Goal: Task Accomplishment & Management: Manage account settings

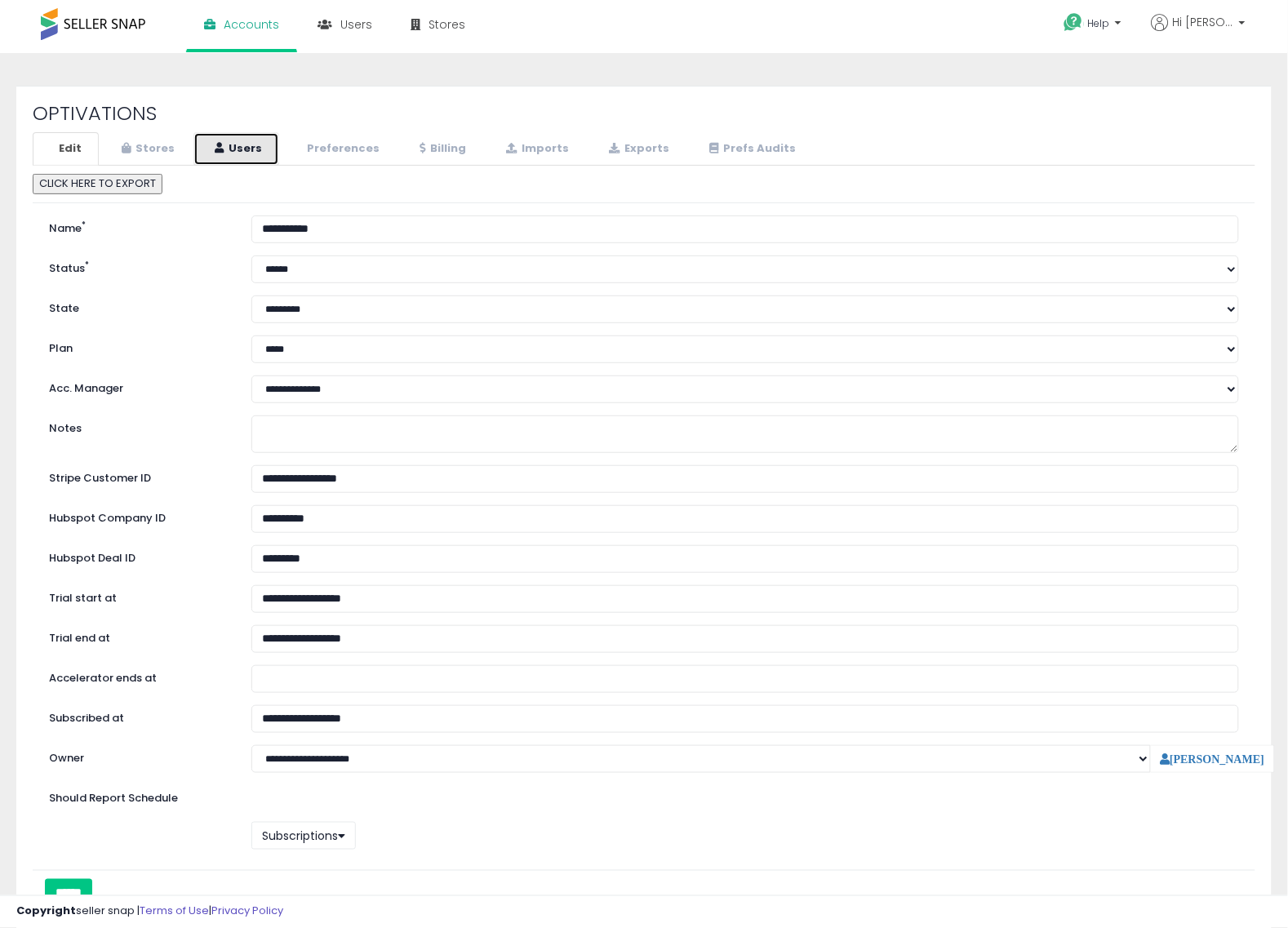
click at [270, 153] on link "Users" at bounding box center [236, 148] width 86 height 33
select select "**"
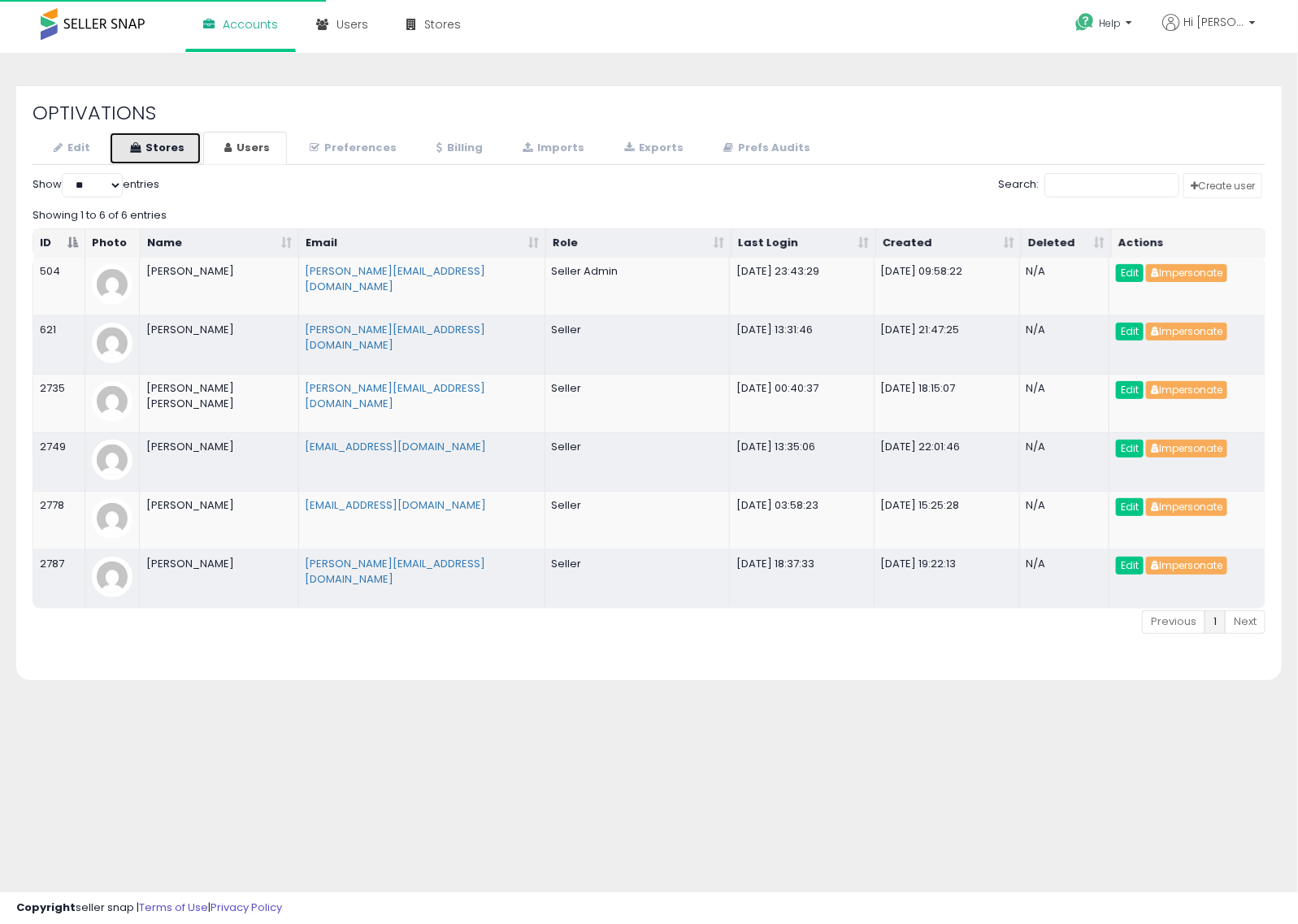
click at [139, 135] on link "Stores" at bounding box center [155, 148] width 93 height 33
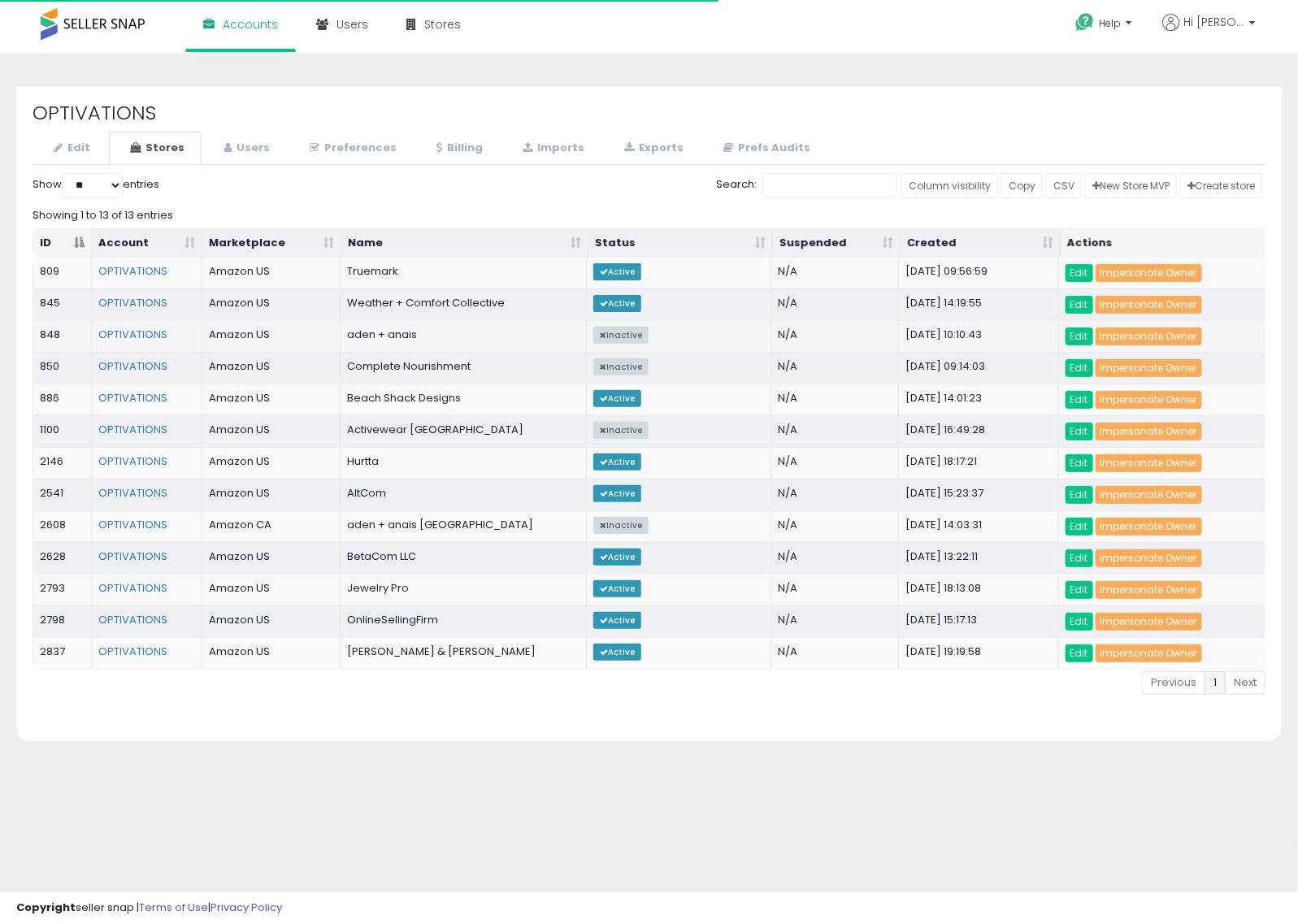
select select "**"
click at [1148, 631] on link "Impersonate Owner" at bounding box center [1149, 622] width 106 height 18
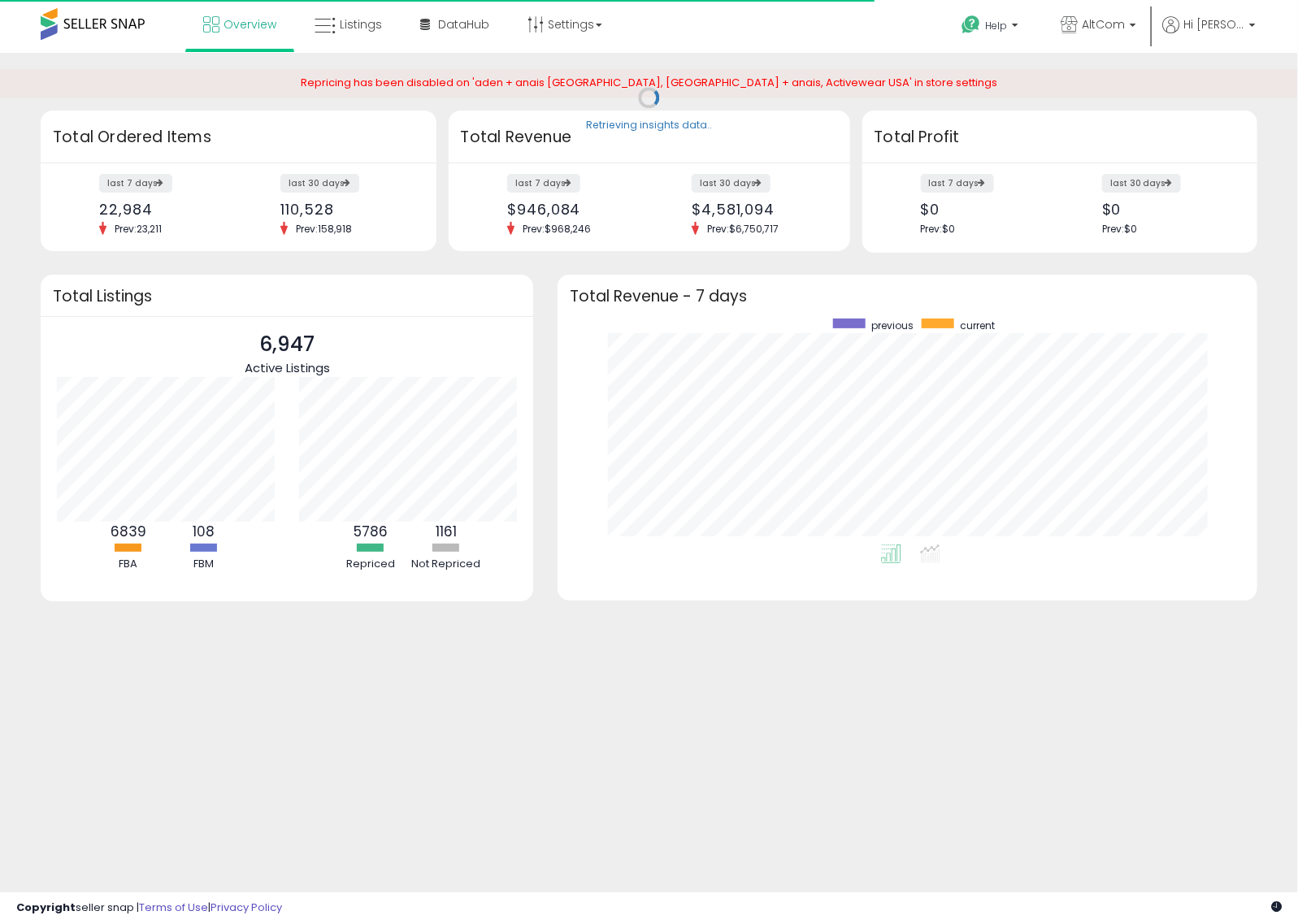
scroll to position [226, 667]
click at [1125, 27] on span "AltCom" at bounding box center [1104, 24] width 43 height 16
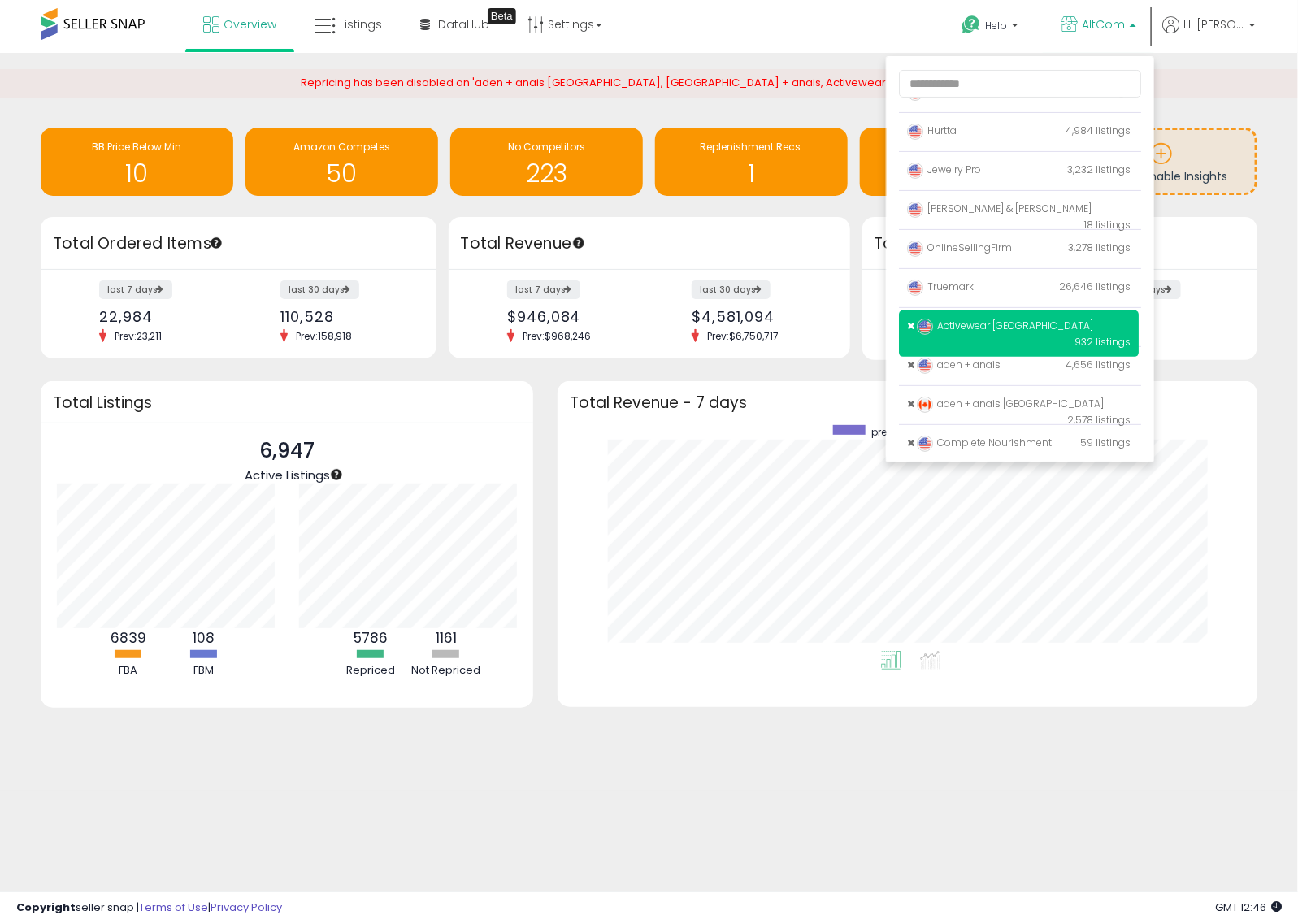
scroll to position [105, 0]
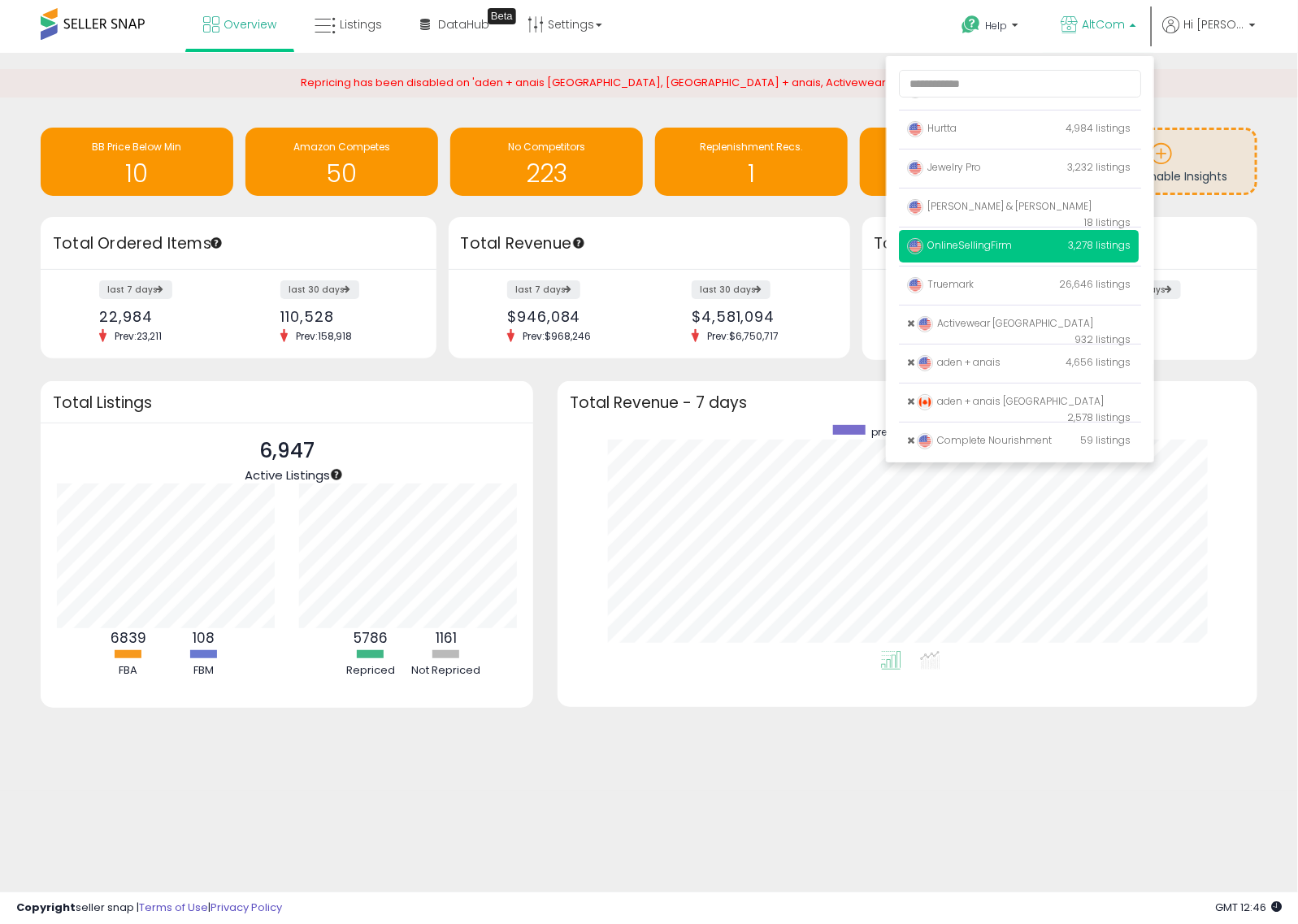
click at [1002, 247] on span "OnlineSellingFirm" at bounding box center [959, 245] width 105 height 13
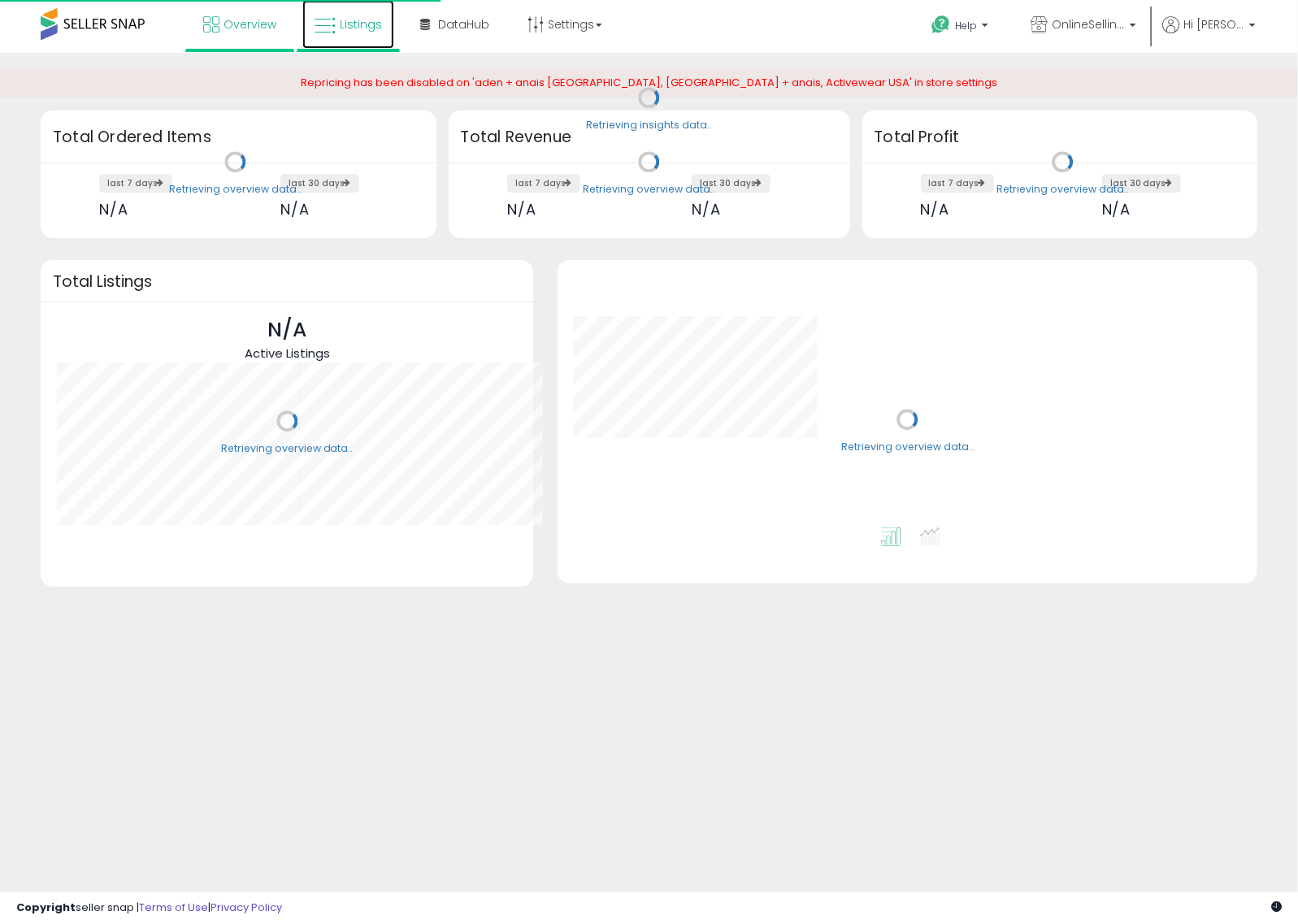
click at [362, 31] on span "Listings" at bounding box center [361, 24] width 42 height 16
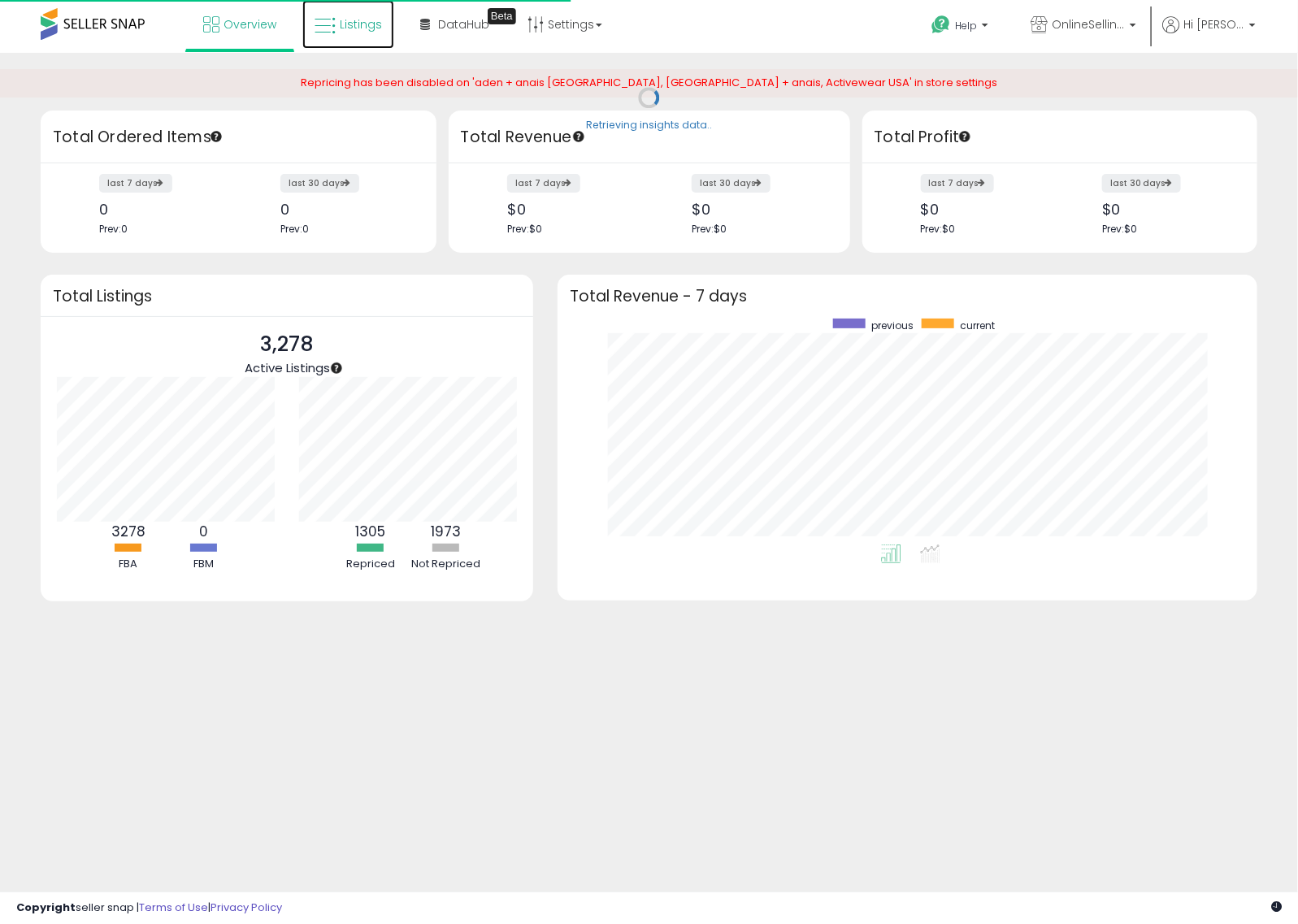
scroll to position [226, 667]
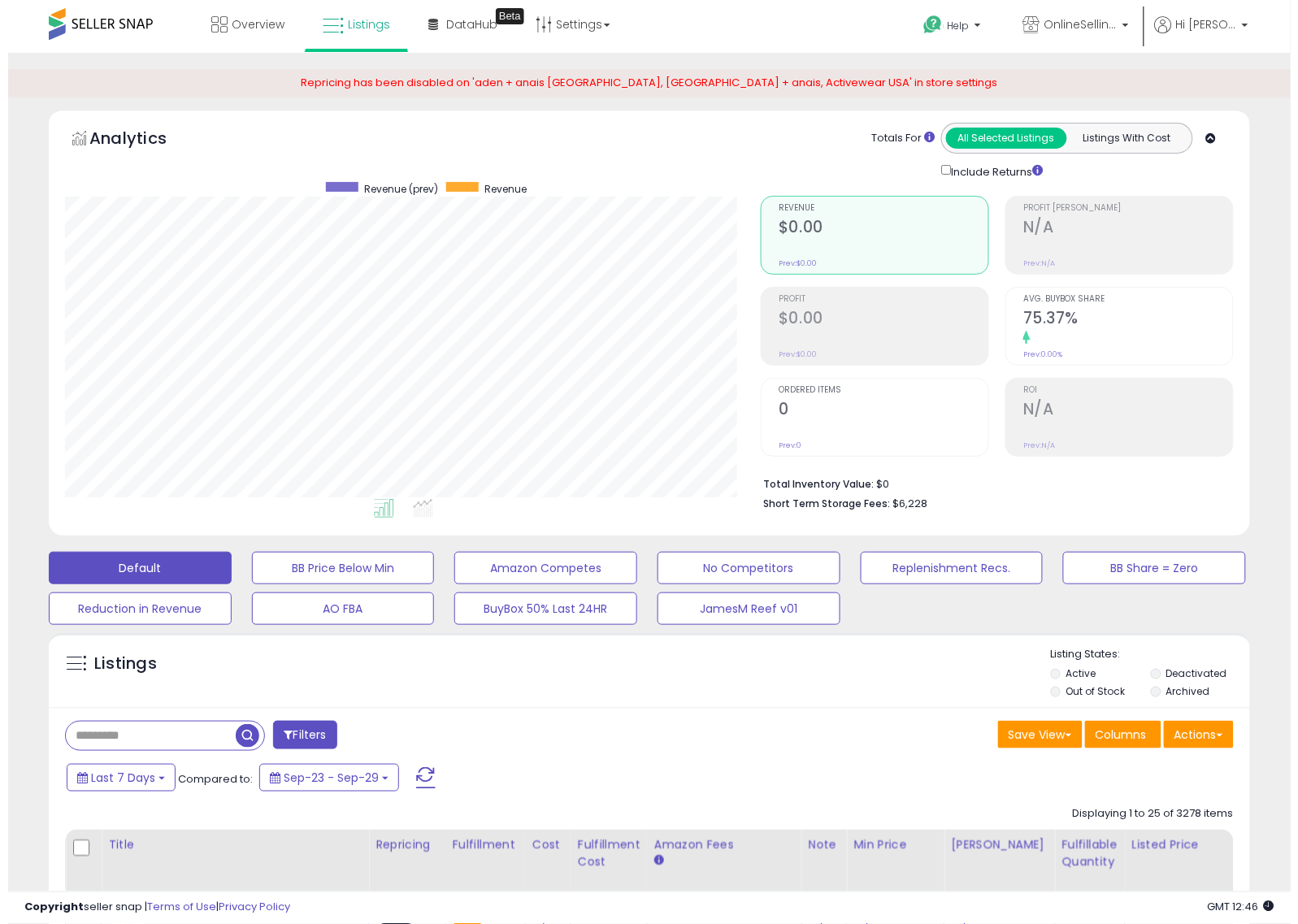
scroll to position [333, 696]
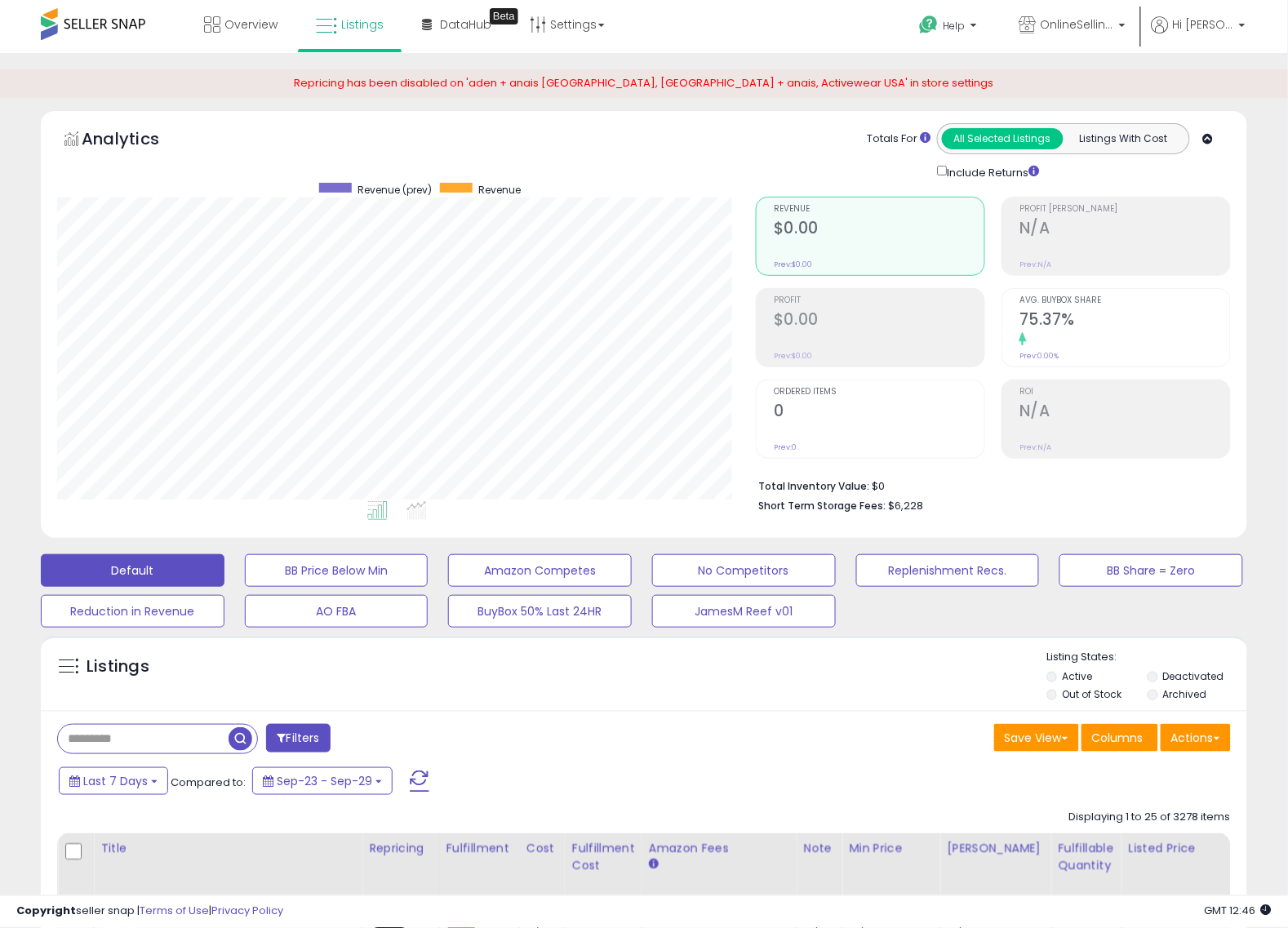
click at [124, 736] on input "text" at bounding box center [143, 739] width 171 height 29
paste input "**********"
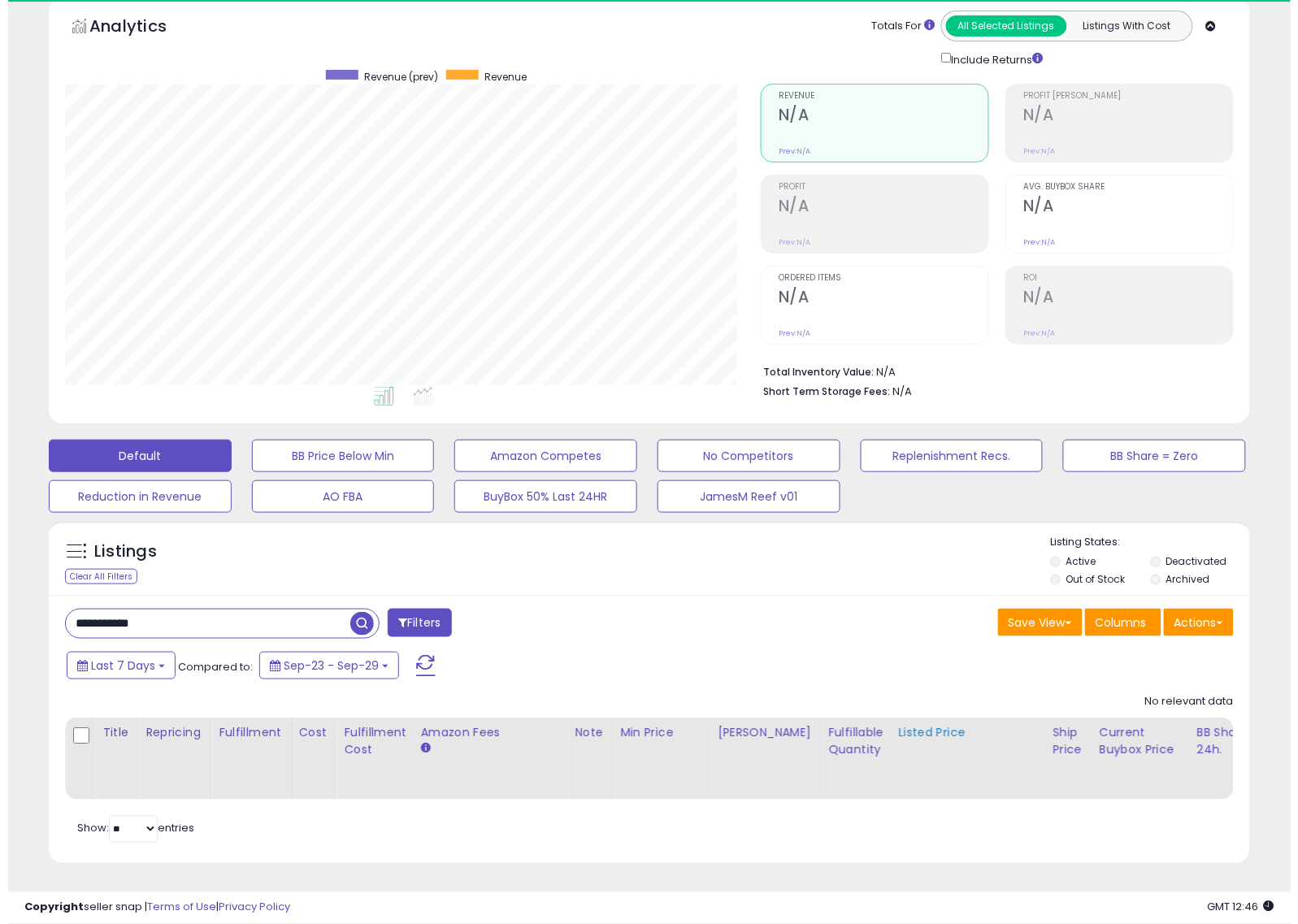
scroll to position [333, 696]
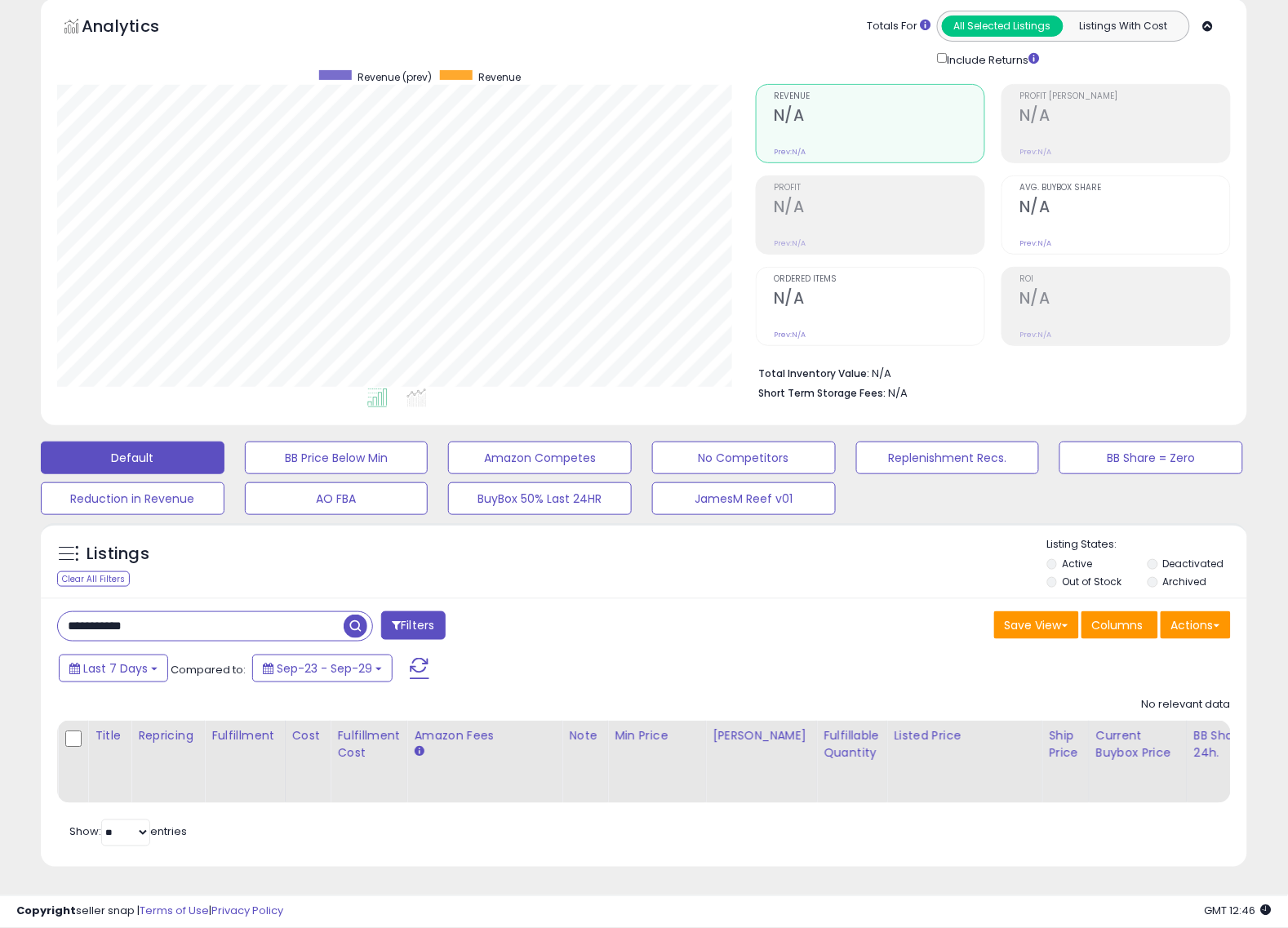
click at [1156, 557] on li "Deactivated" at bounding box center [1197, 566] width 98 height 18
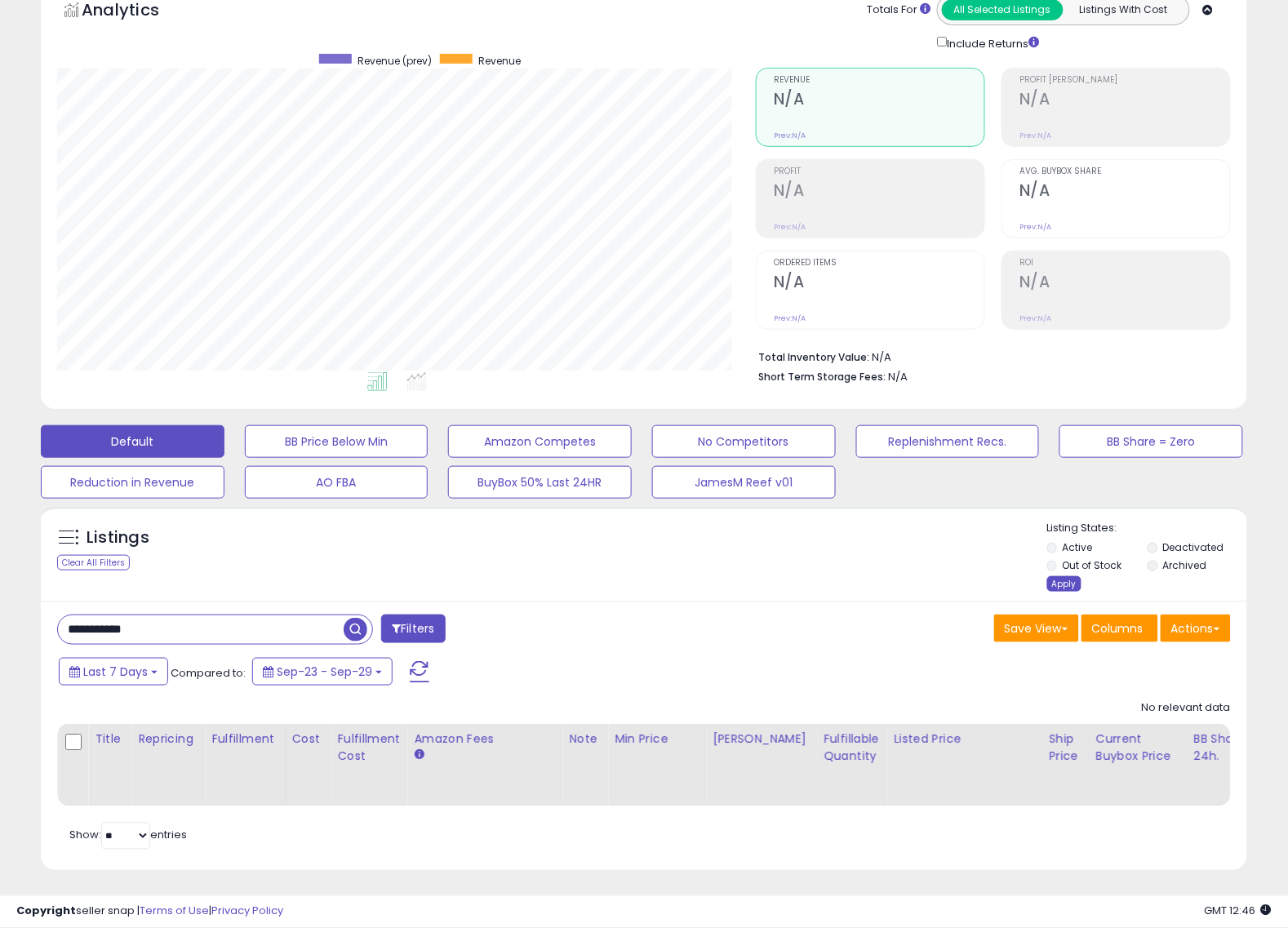
click at [1062, 586] on div "Apply" at bounding box center [1064, 584] width 34 height 15
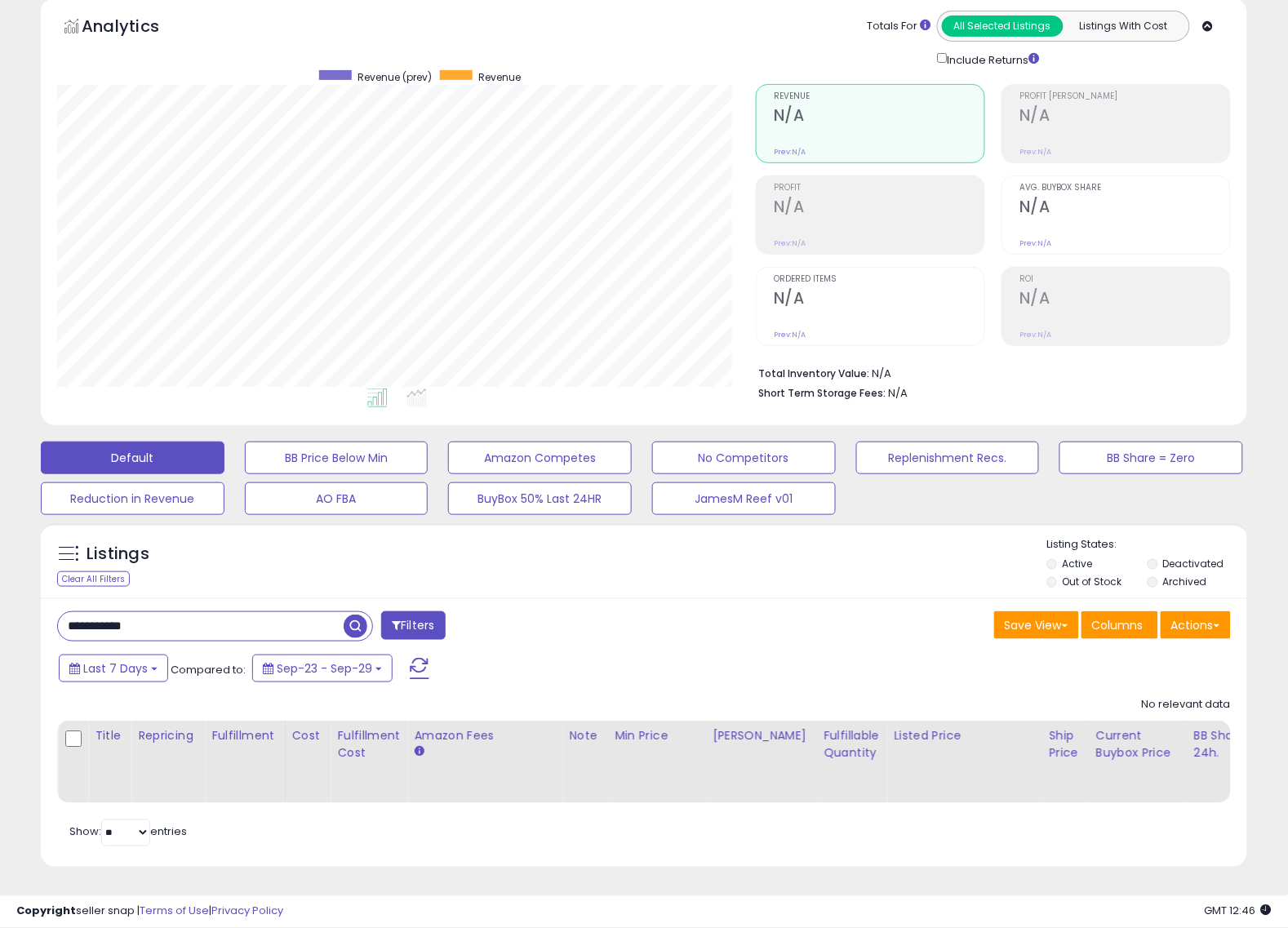
drag, startPoint x: 192, startPoint y: 608, endPoint x: -19, endPoint y: 585, distance: 212.2
click at [0, 585] on html "Unable to login Retrieving listings data.. has not yet accepted the Terms of Us…" at bounding box center [644, 351] width 1288 height 928
paste input "text"
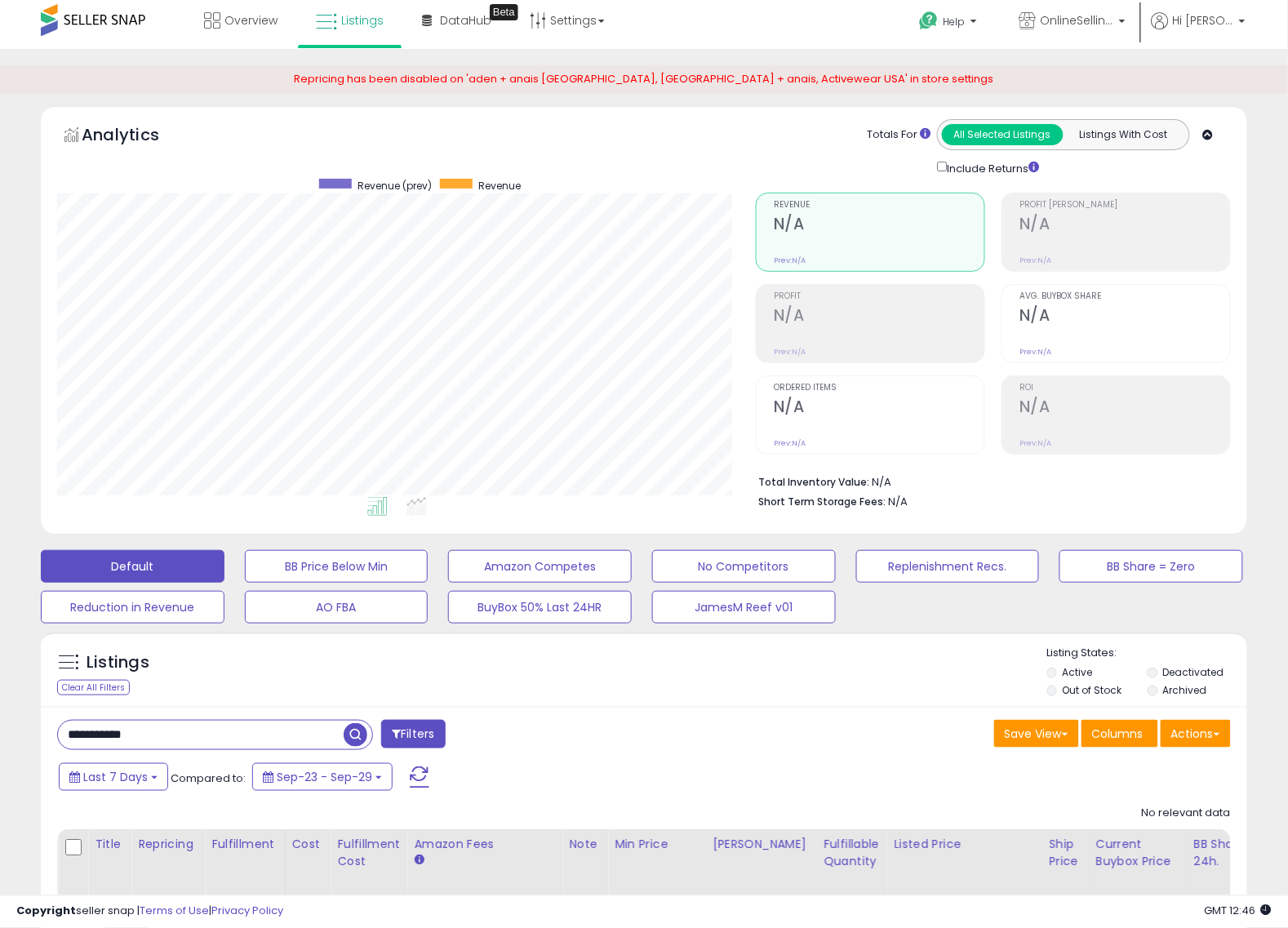
scroll to position [0, 0]
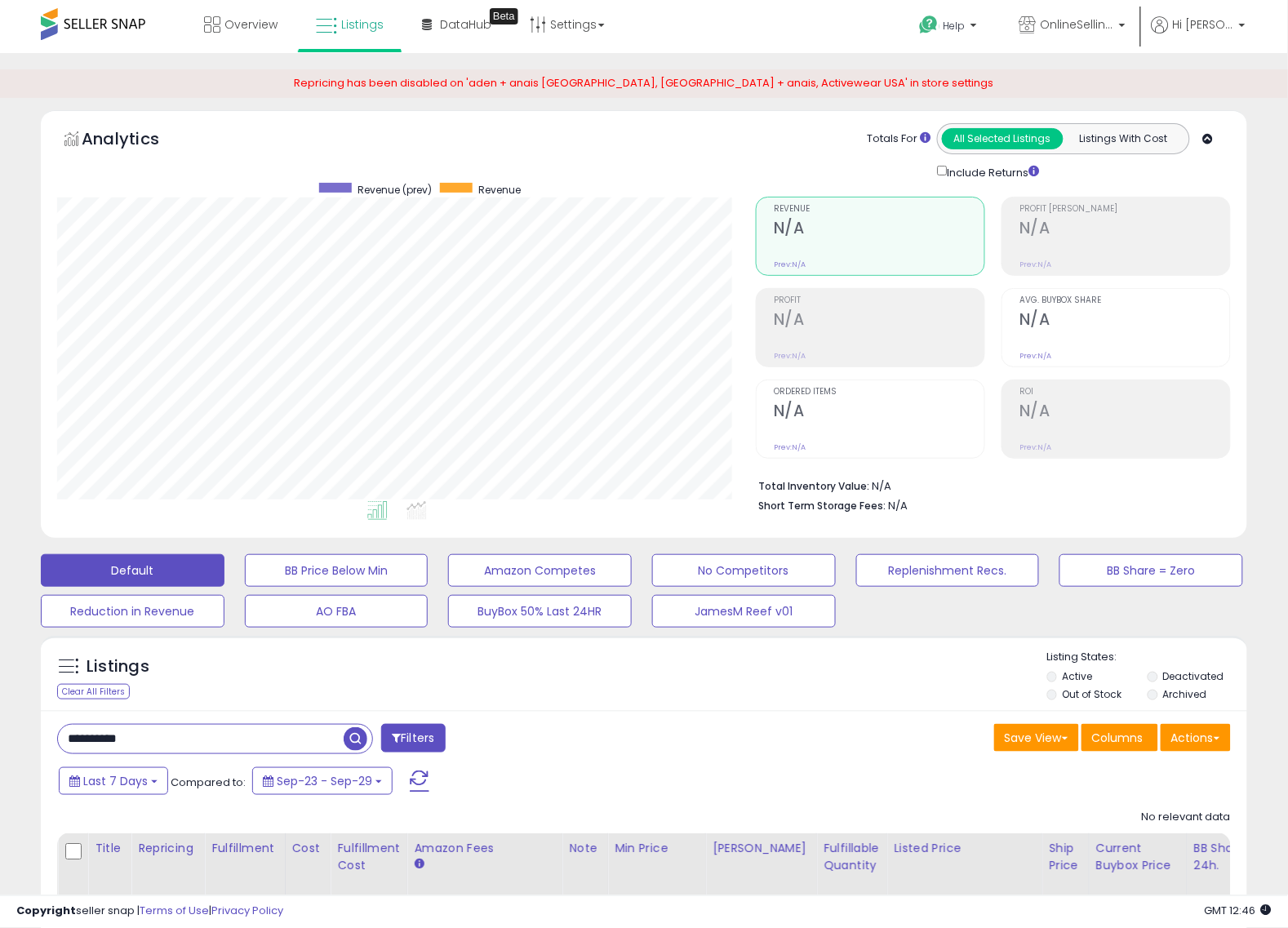
type input "**********"
click at [1113, 33] on p "OnlineSellingFirm" at bounding box center [1072, 26] width 106 height 21
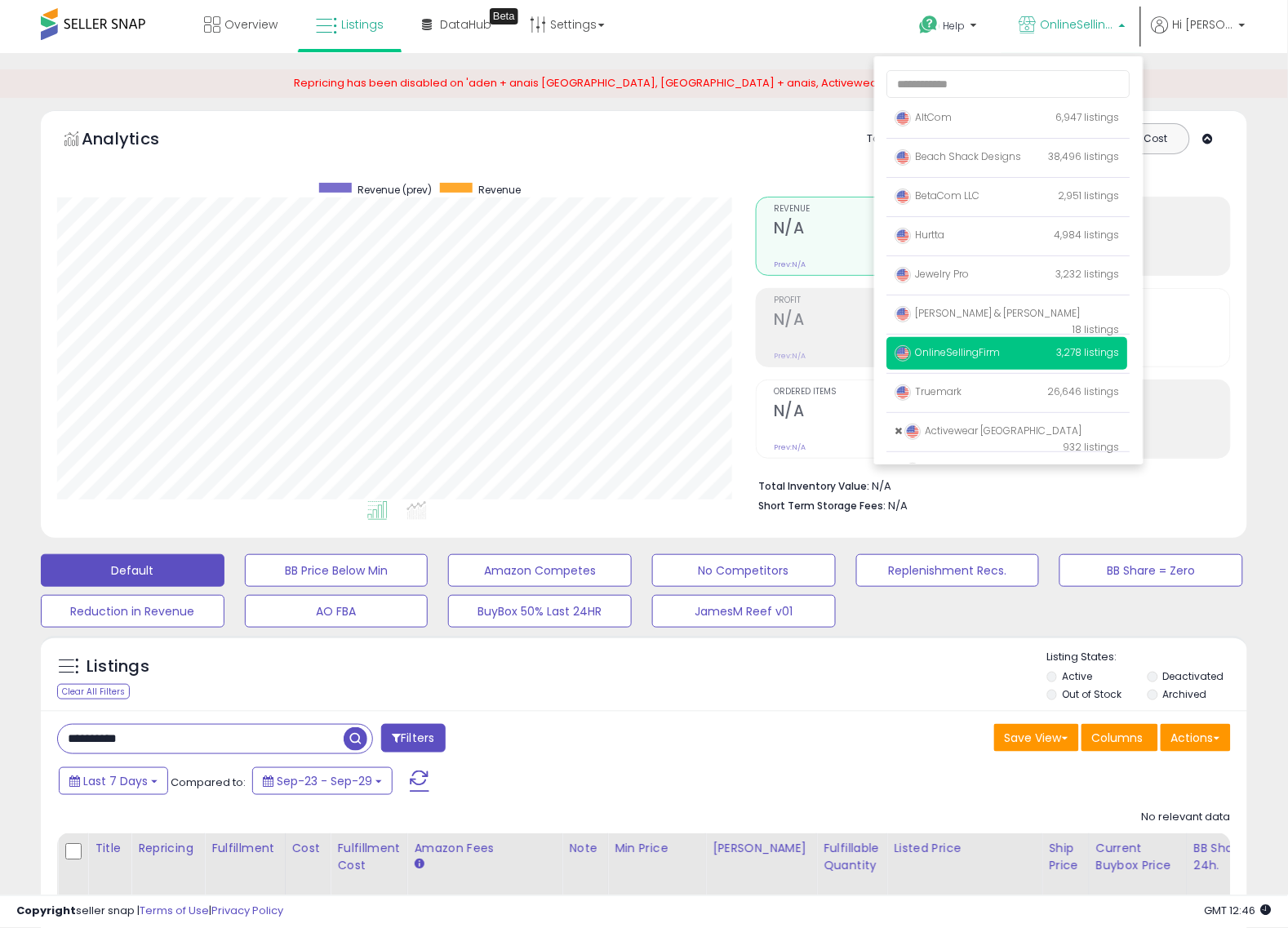
click at [656, 732] on div "Save View Save As New View Update Current View Columns Actions Import Export Vi…" at bounding box center [943, 740] width 599 height 32
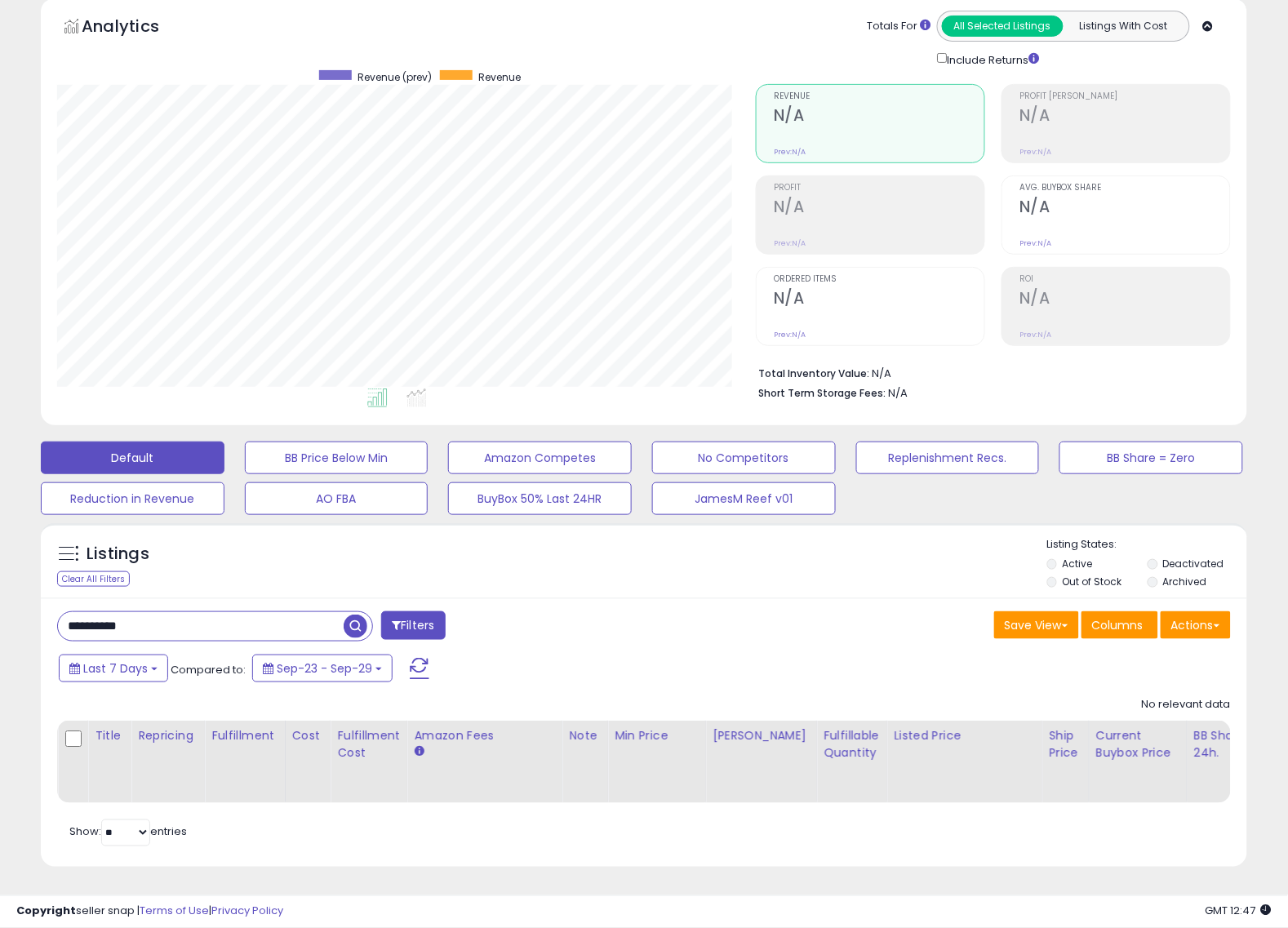
scroll to position [129, 0]
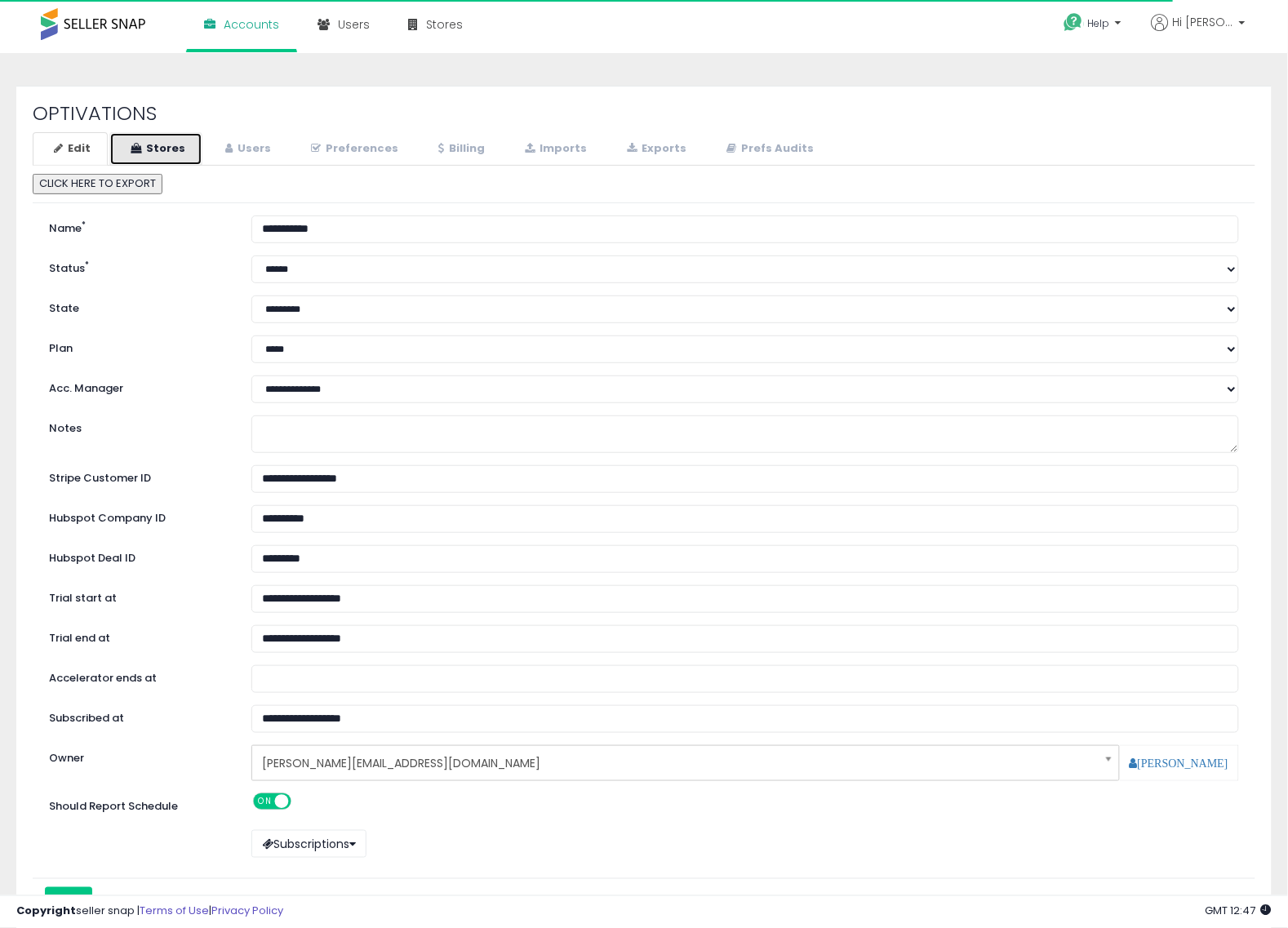
click at [184, 148] on link "Stores" at bounding box center [155, 148] width 93 height 33
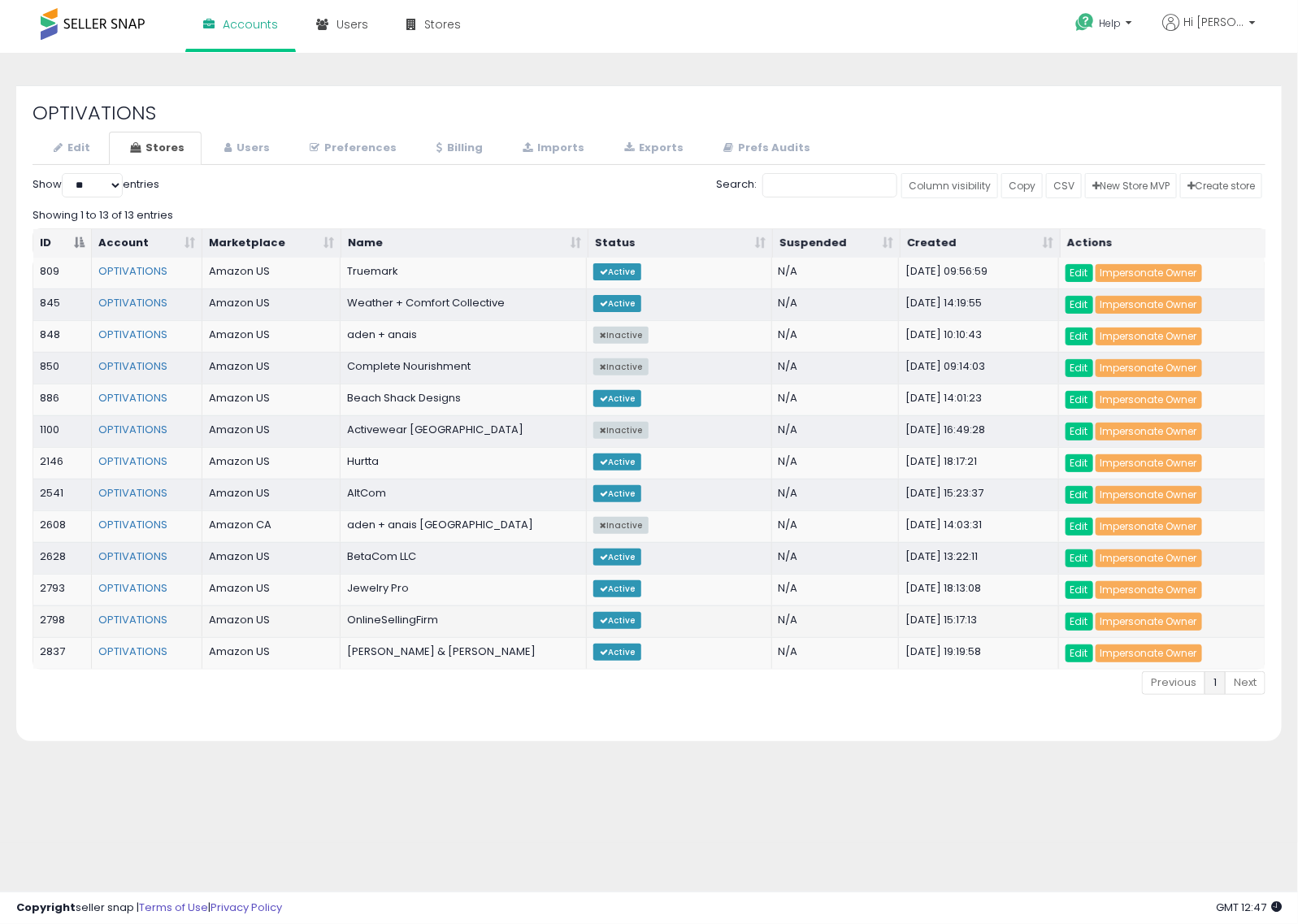
click at [54, 627] on td "2798" at bounding box center [62, 621] width 58 height 31
copy td "2798"
click at [1081, 631] on link "Edit" at bounding box center [1079, 622] width 28 height 18
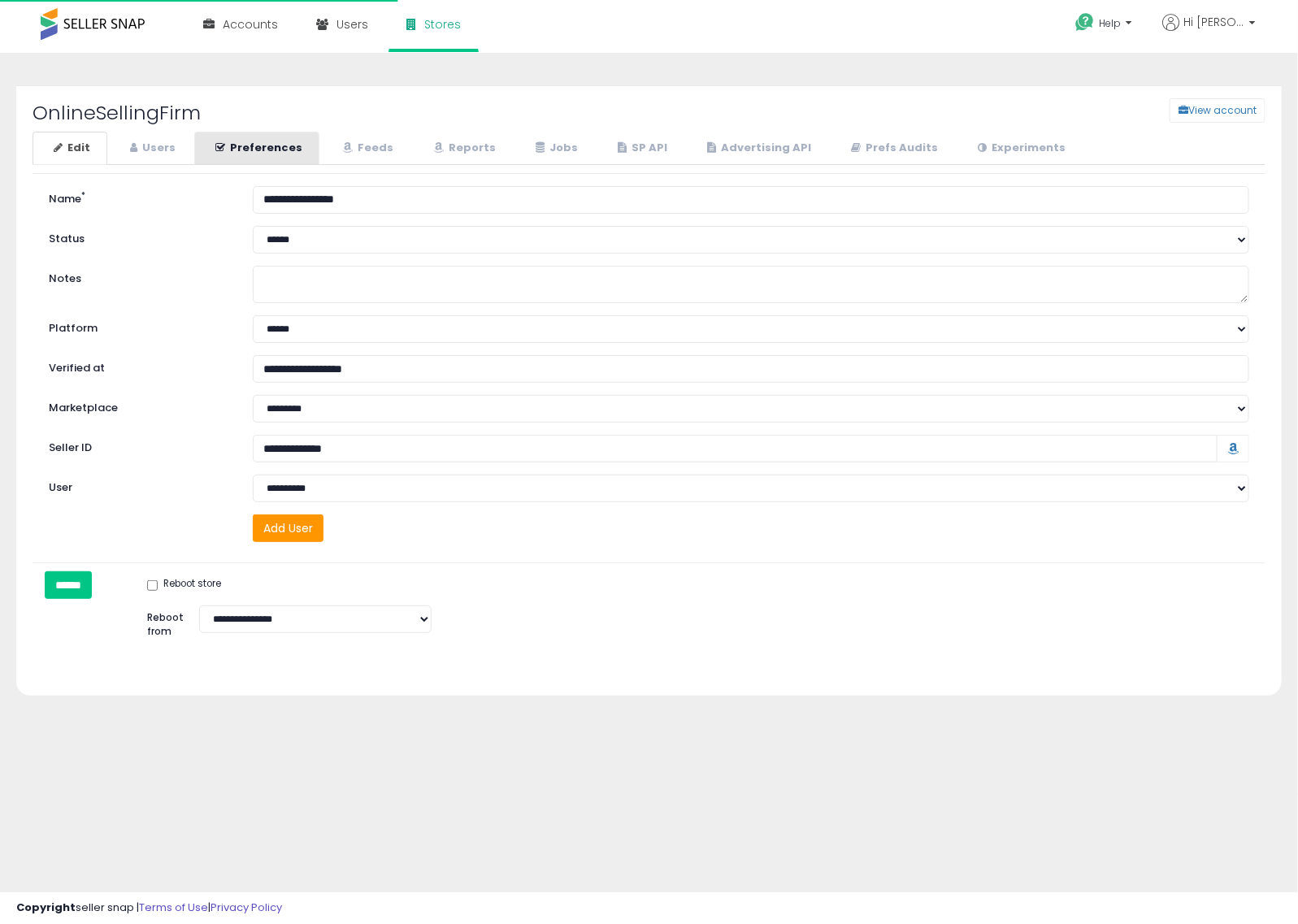
click at [161, 156] on link "Users" at bounding box center [150, 148] width 84 height 33
select select "**"
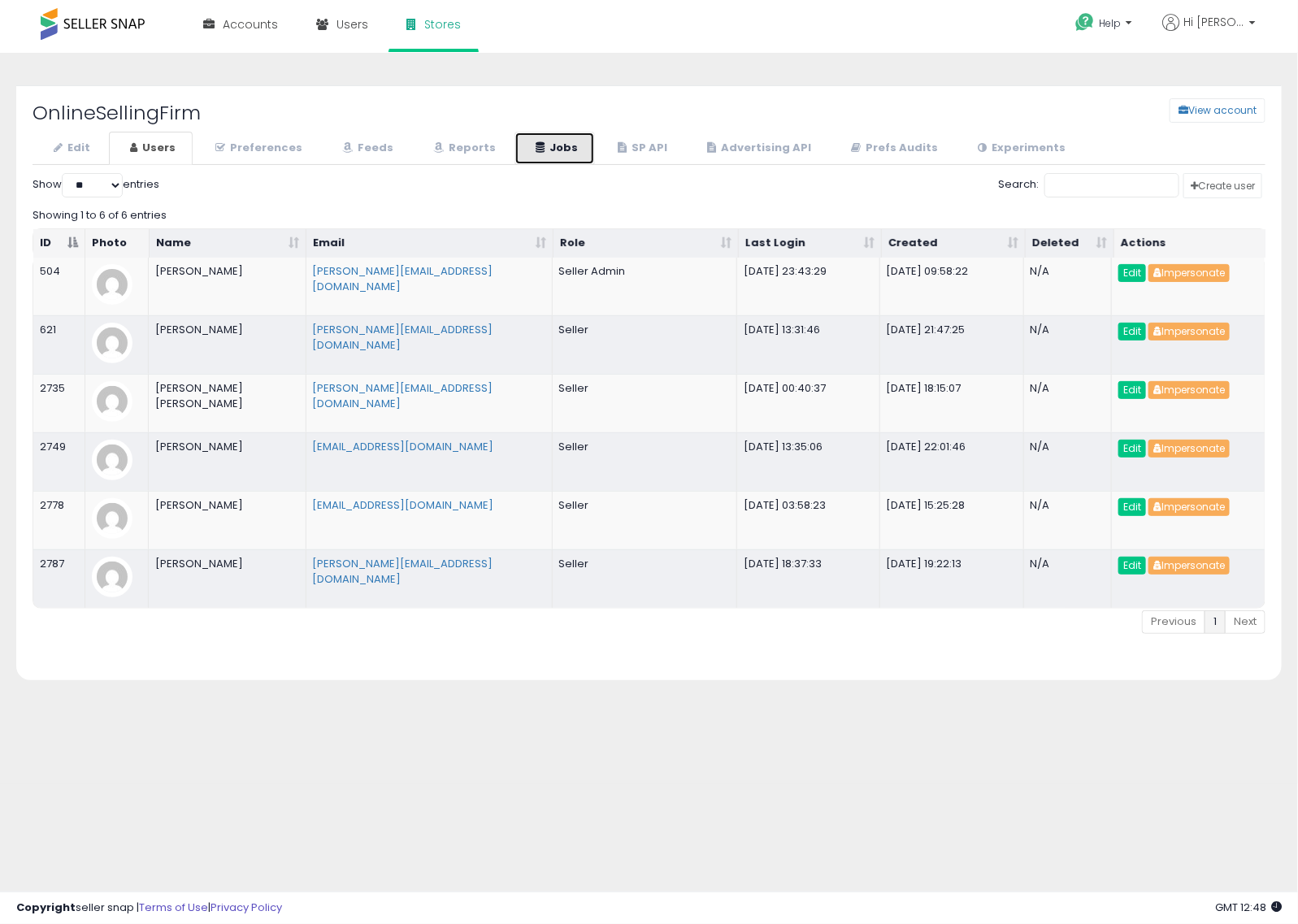
click at [535, 144] on icon at bounding box center [540, 148] width 9 height 11
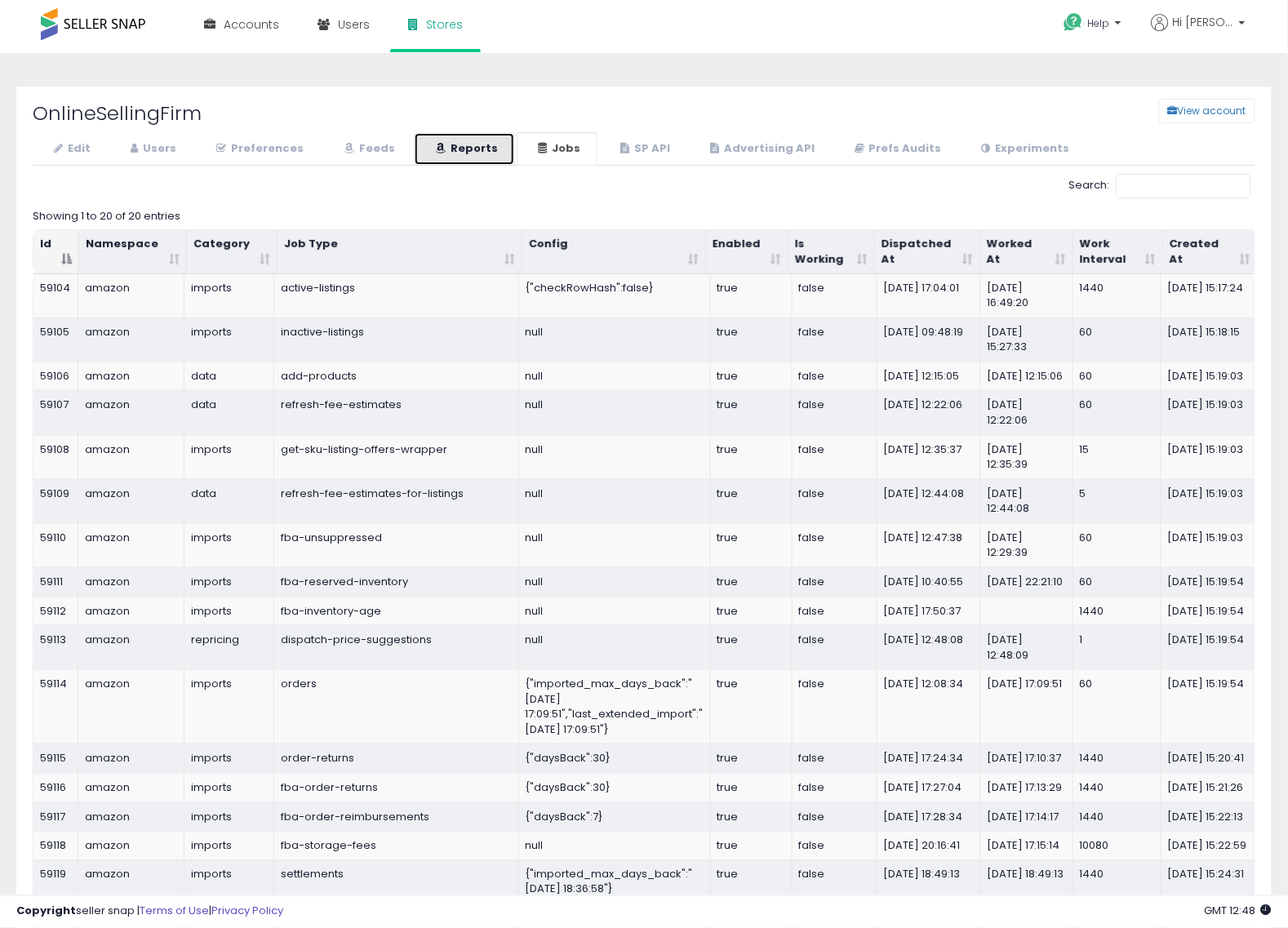
click at [452, 145] on link "Reports" at bounding box center [464, 148] width 101 height 33
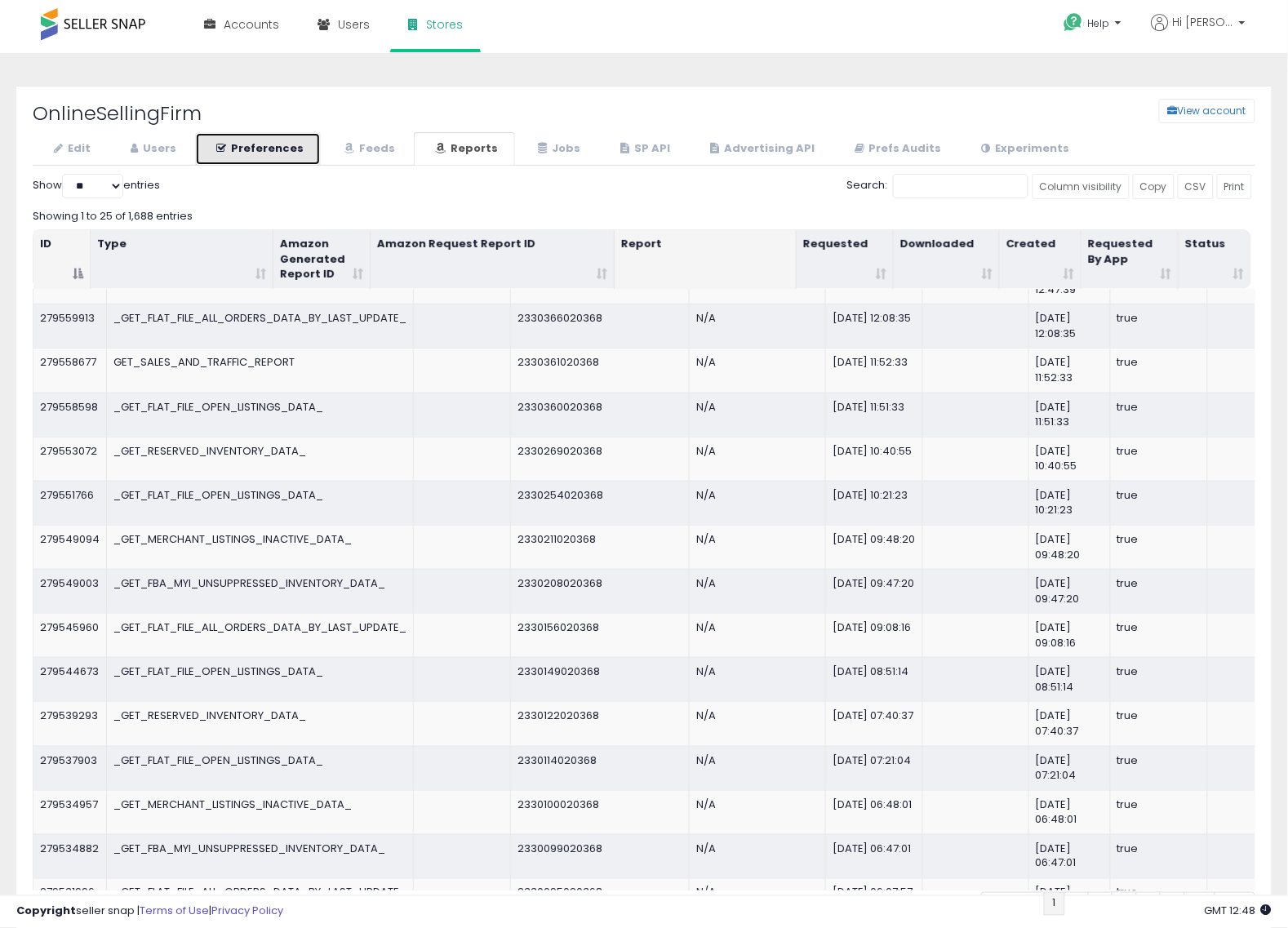
click at [278, 149] on link "Preferences" at bounding box center [257, 148] width 126 height 33
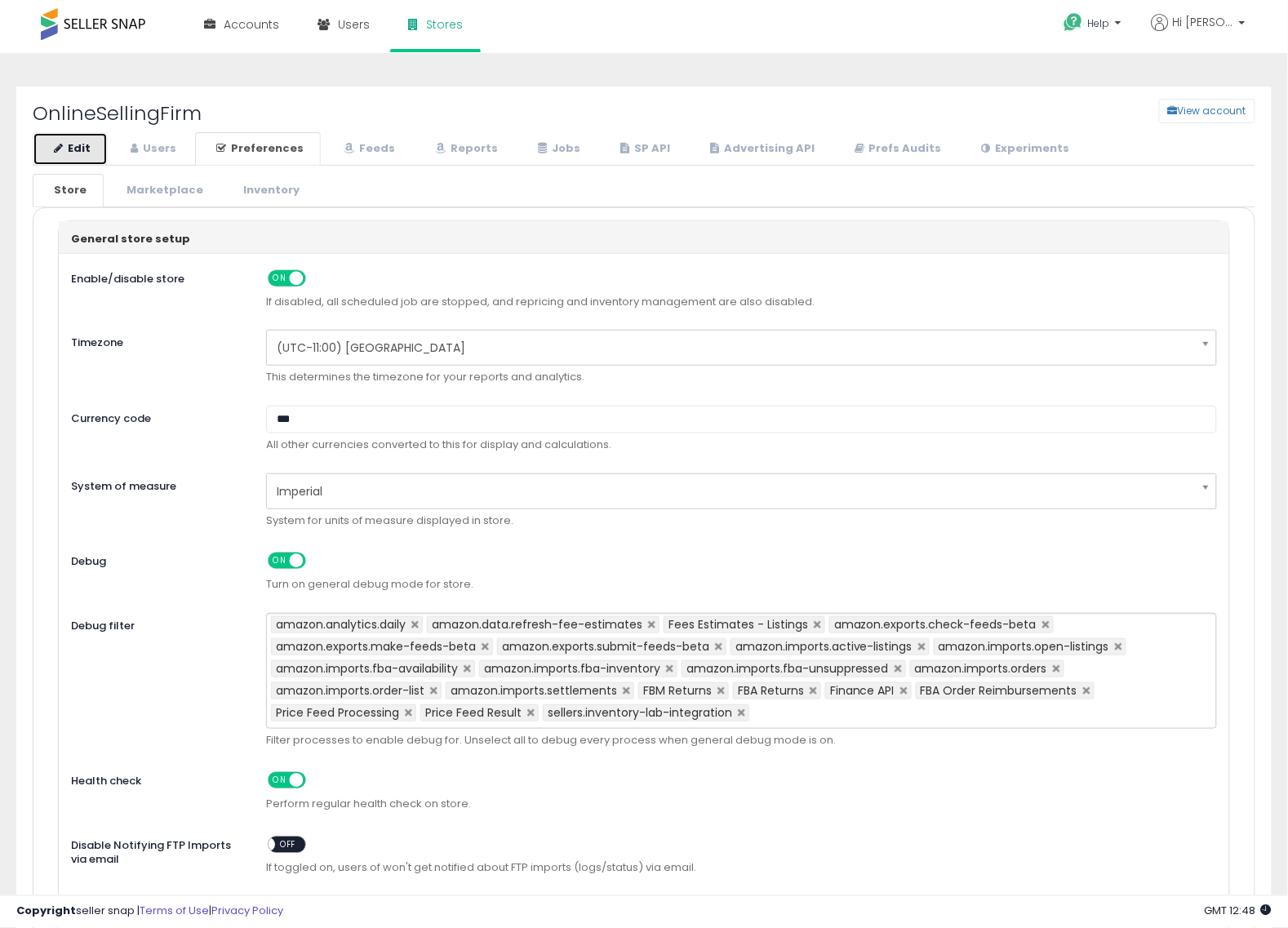
click at [92, 140] on link "Edit" at bounding box center [70, 148] width 75 height 33
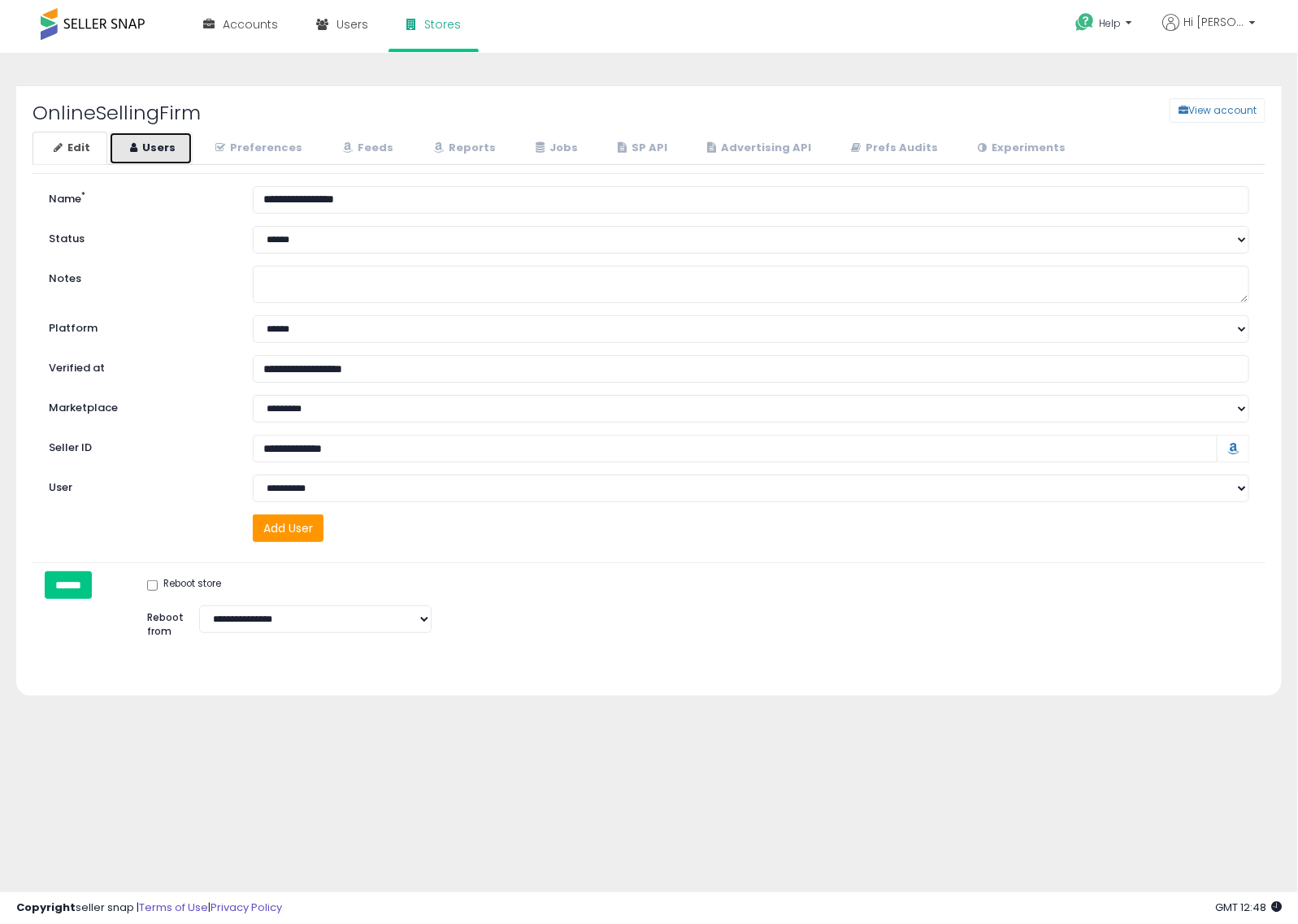
click at [144, 139] on link "Users" at bounding box center [150, 148] width 84 height 33
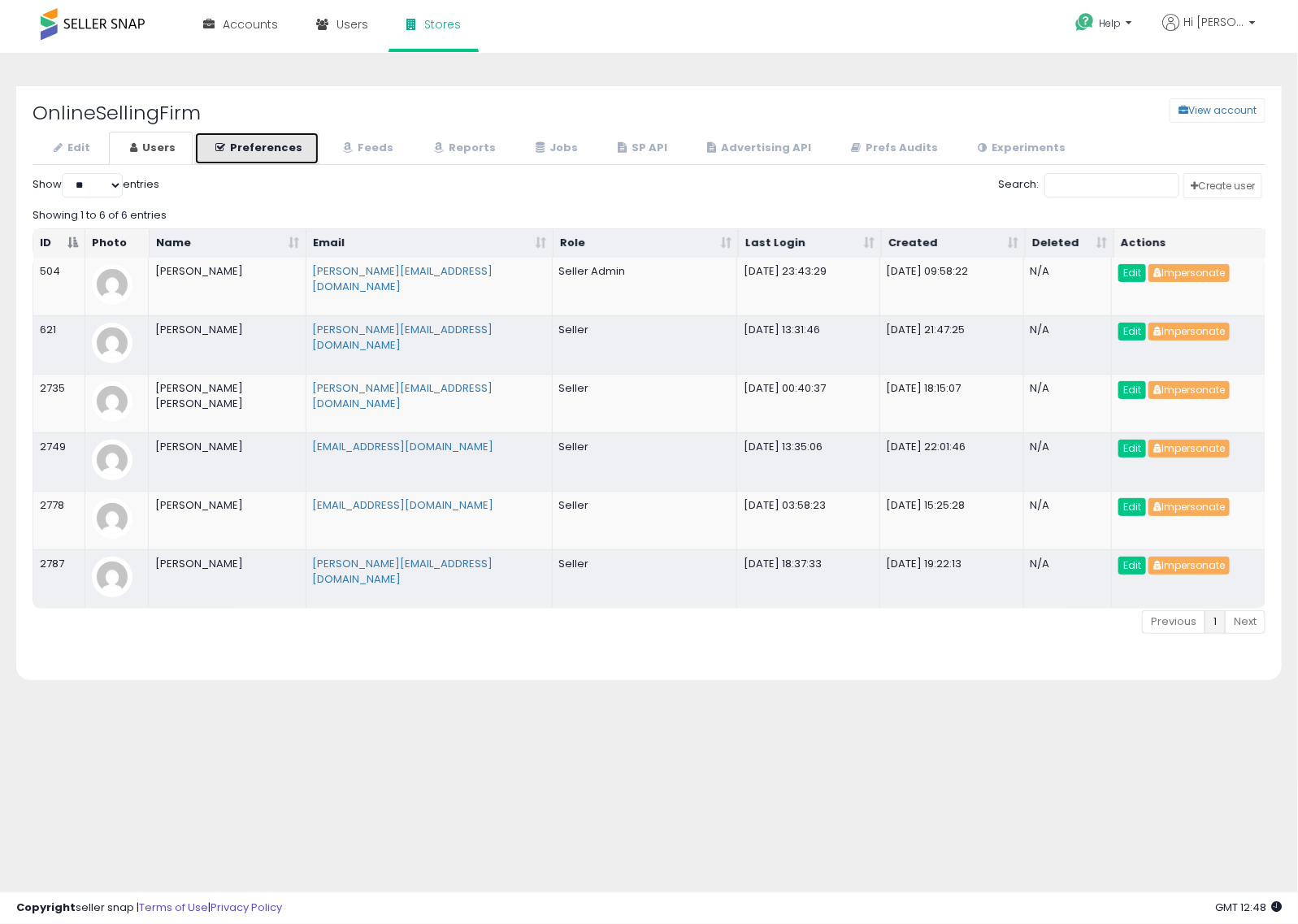
click at [222, 142] on icon at bounding box center [219, 148] width 10 height 11
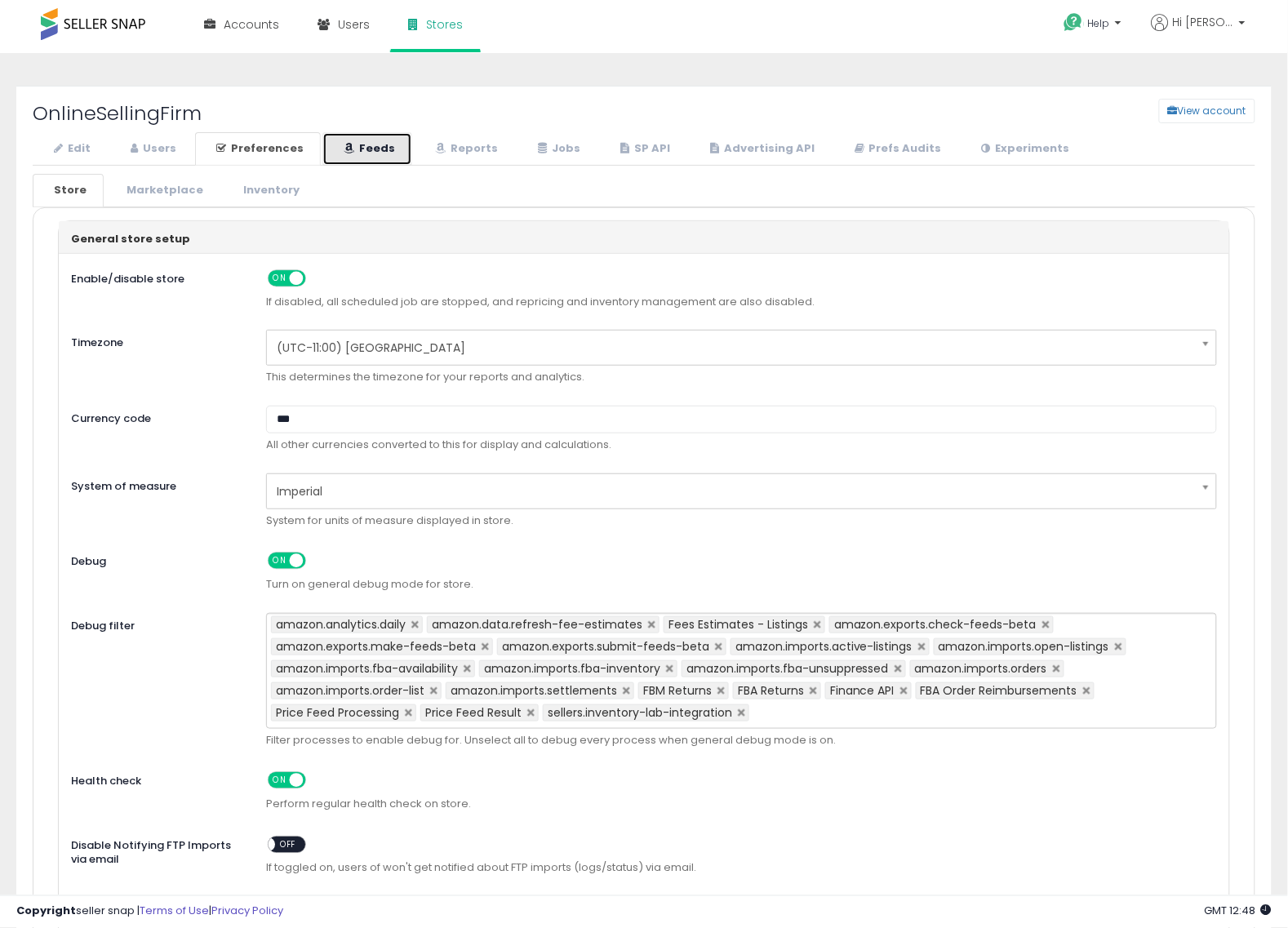
click at [385, 144] on link "Feeds" at bounding box center [367, 148] width 89 height 33
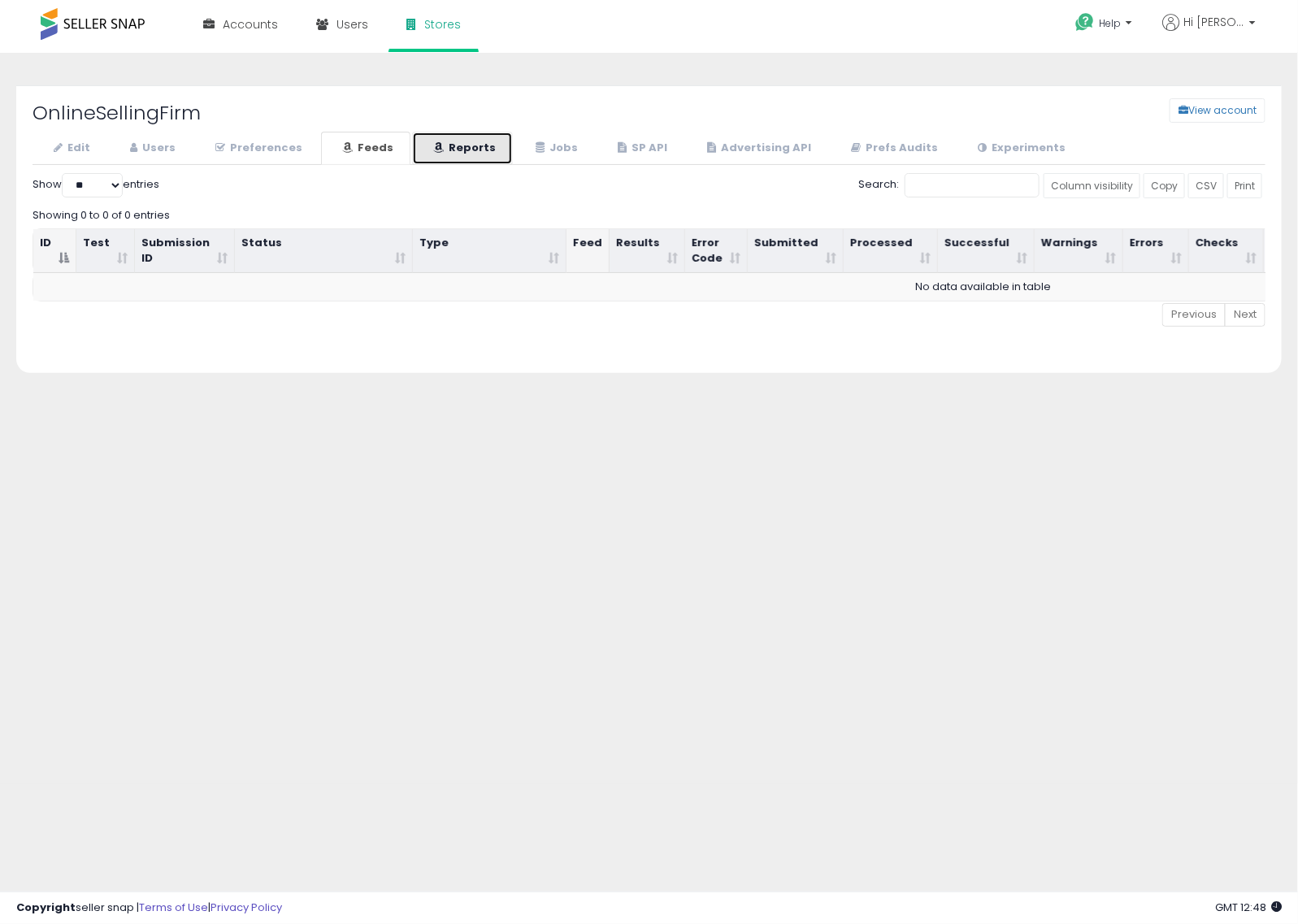
click at [490, 152] on link "Reports" at bounding box center [462, 148] width 101 height 33
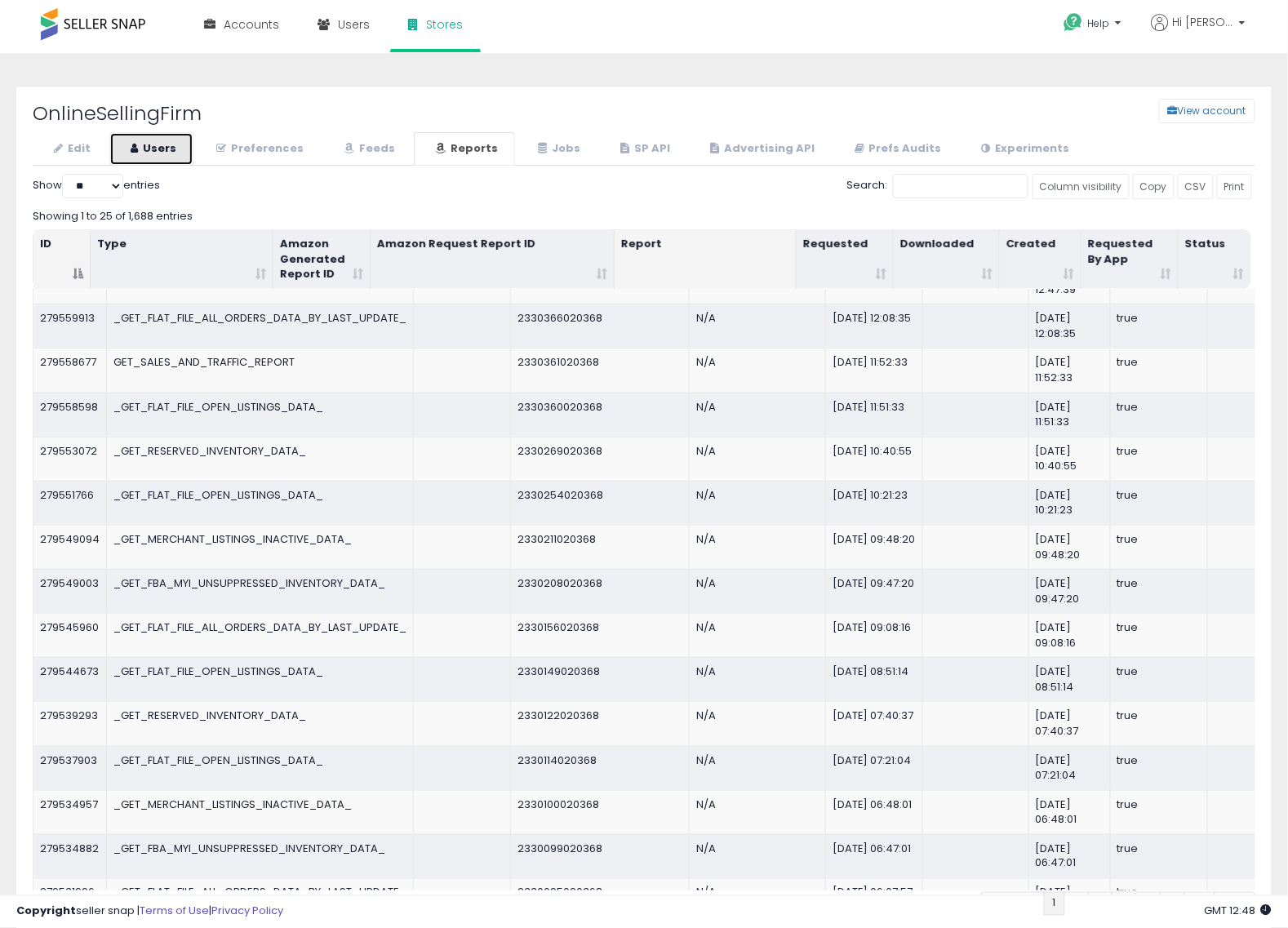
click at [162, 160] on link "Users" at bounding box center [151, 148] width 84 height 33
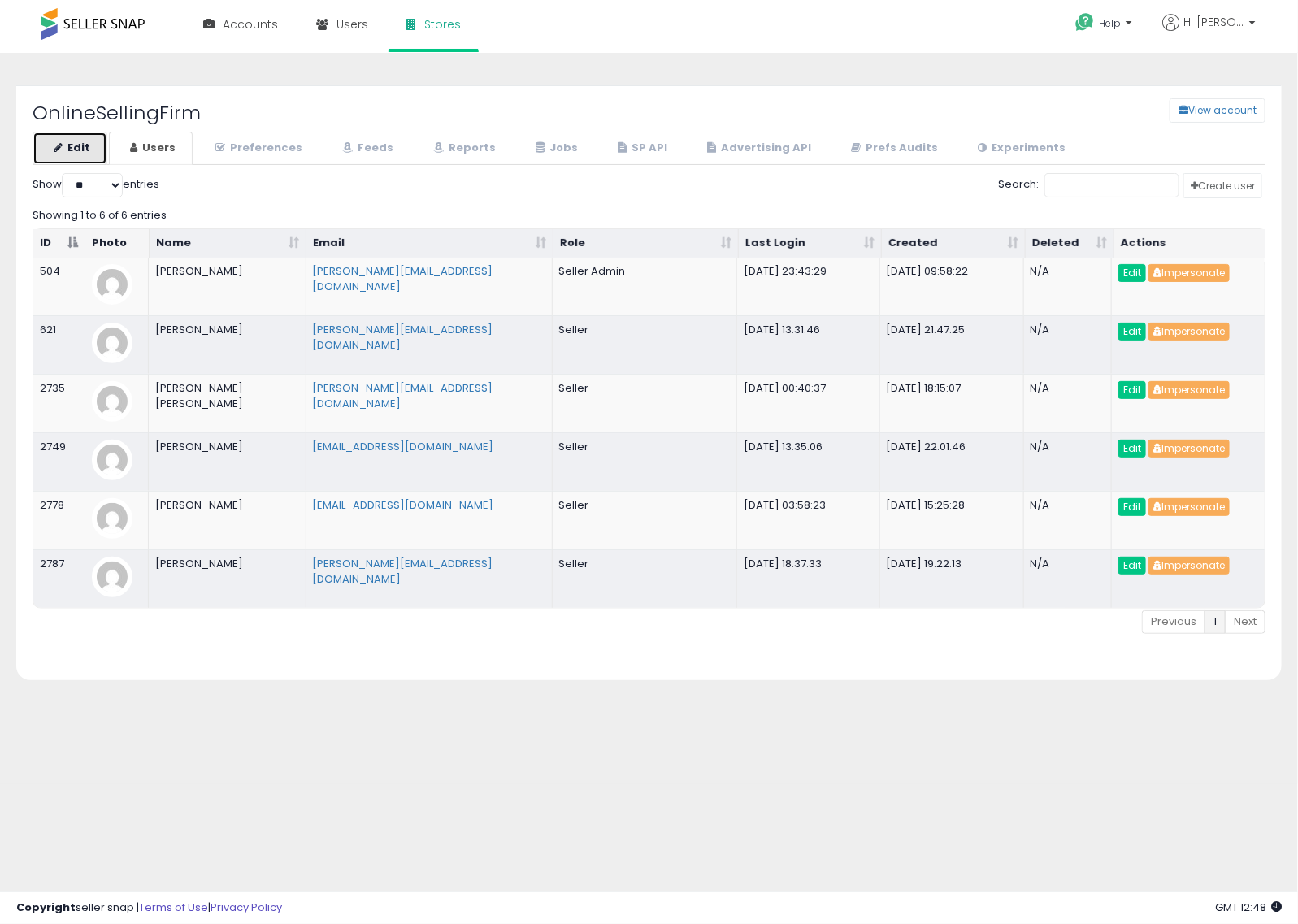
click at [62, 165] on link "Edit" at bounding box center [69, 148] width 75 height 33
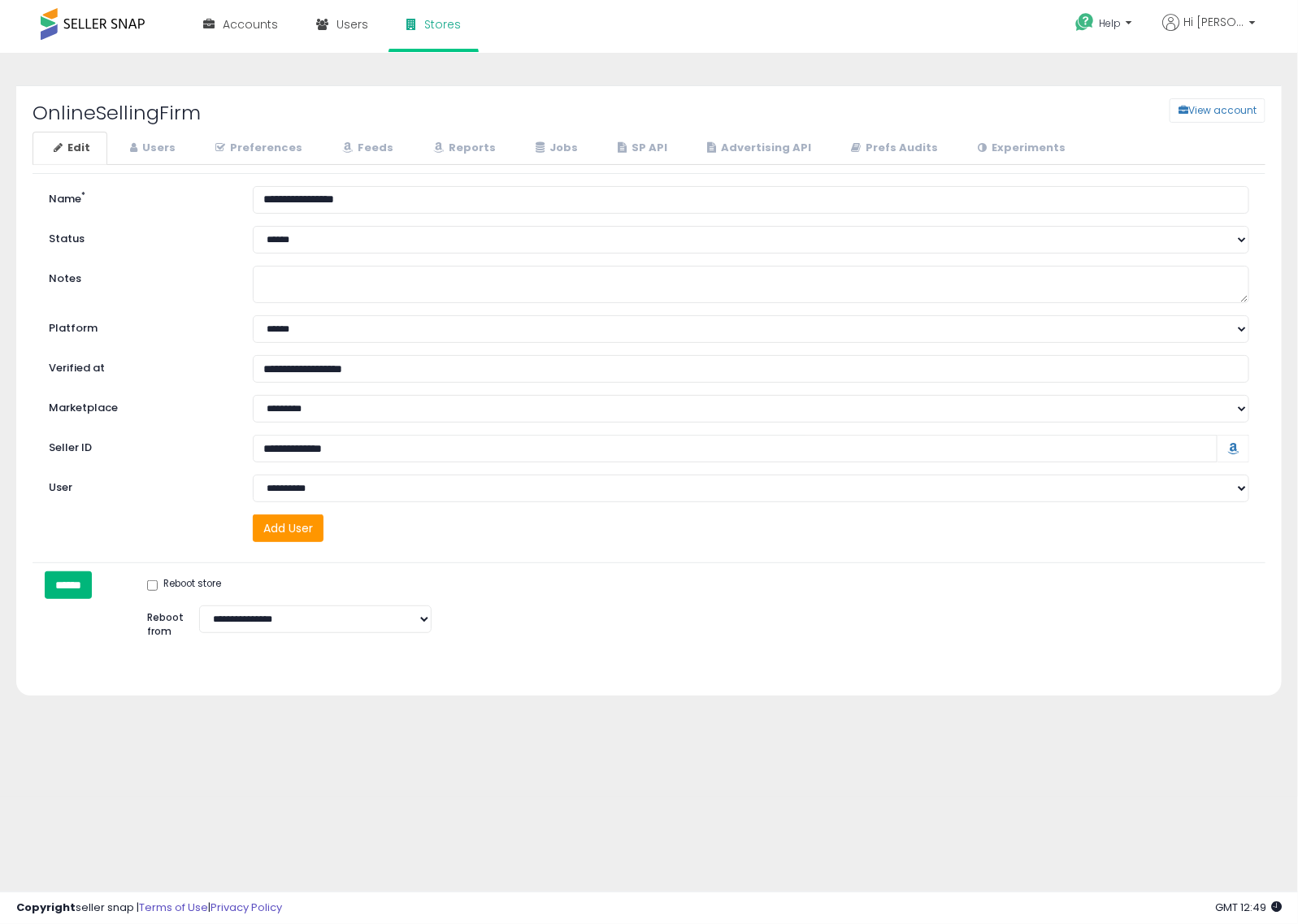
click at [81, 591] on input "******" at bounding box center [68, 585] width 47 height 28
click at [1016, 53] on div "OnlineSellingFirm View account Edit Users" at bounding box center [649, 426] width 1298 height 745
click at [1023, 650] on div "**********" at bounding box center [649, 611] width 1233 height 79
click at [469, 150] on link "Reports" at bounding box center [462, 148] width 101 height 33
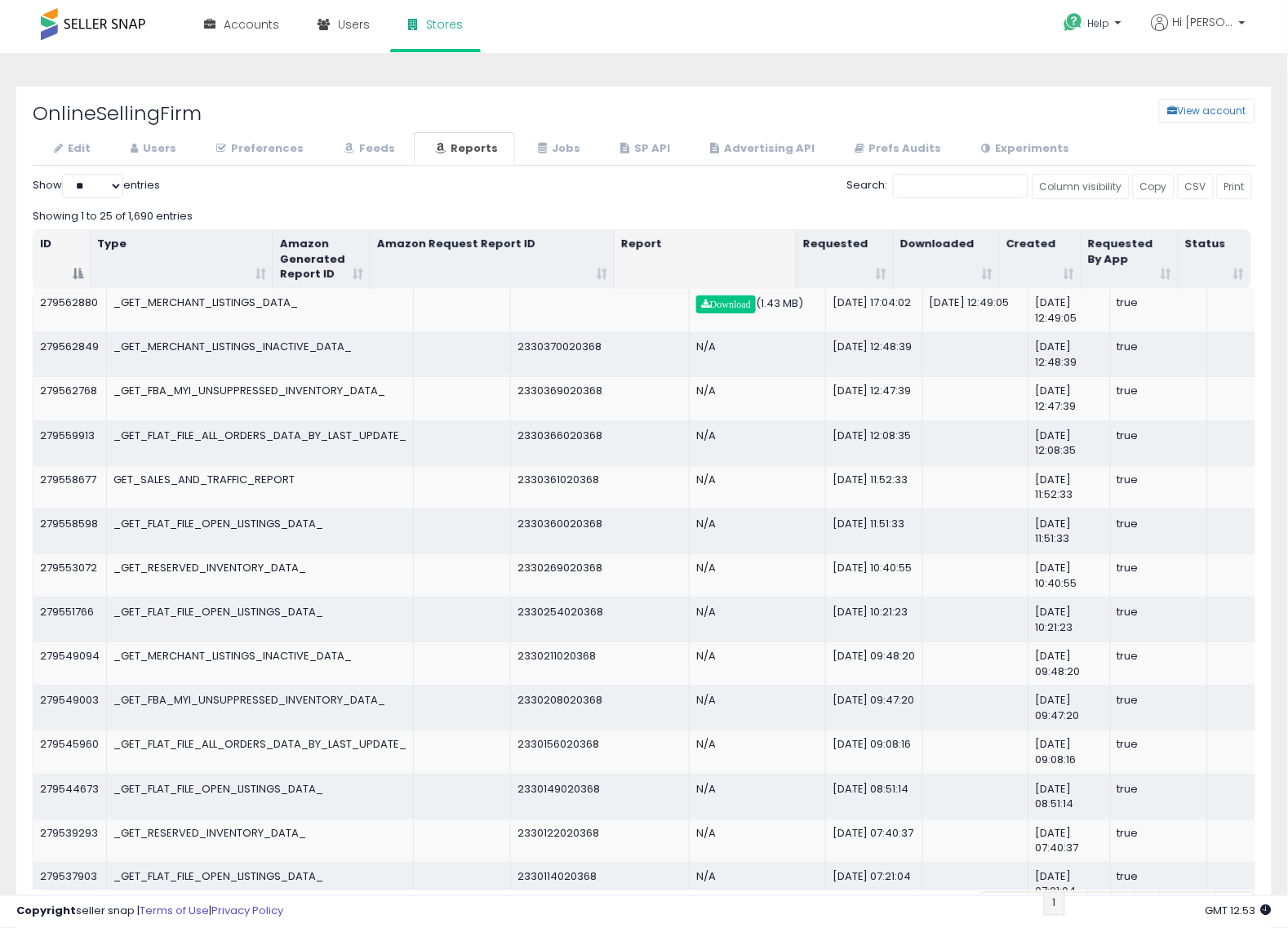
click at [504, 81] on div "OnlineSellingFirm View account Edit Users × Name" at bounding box center [644, 547] width 1272 height 954
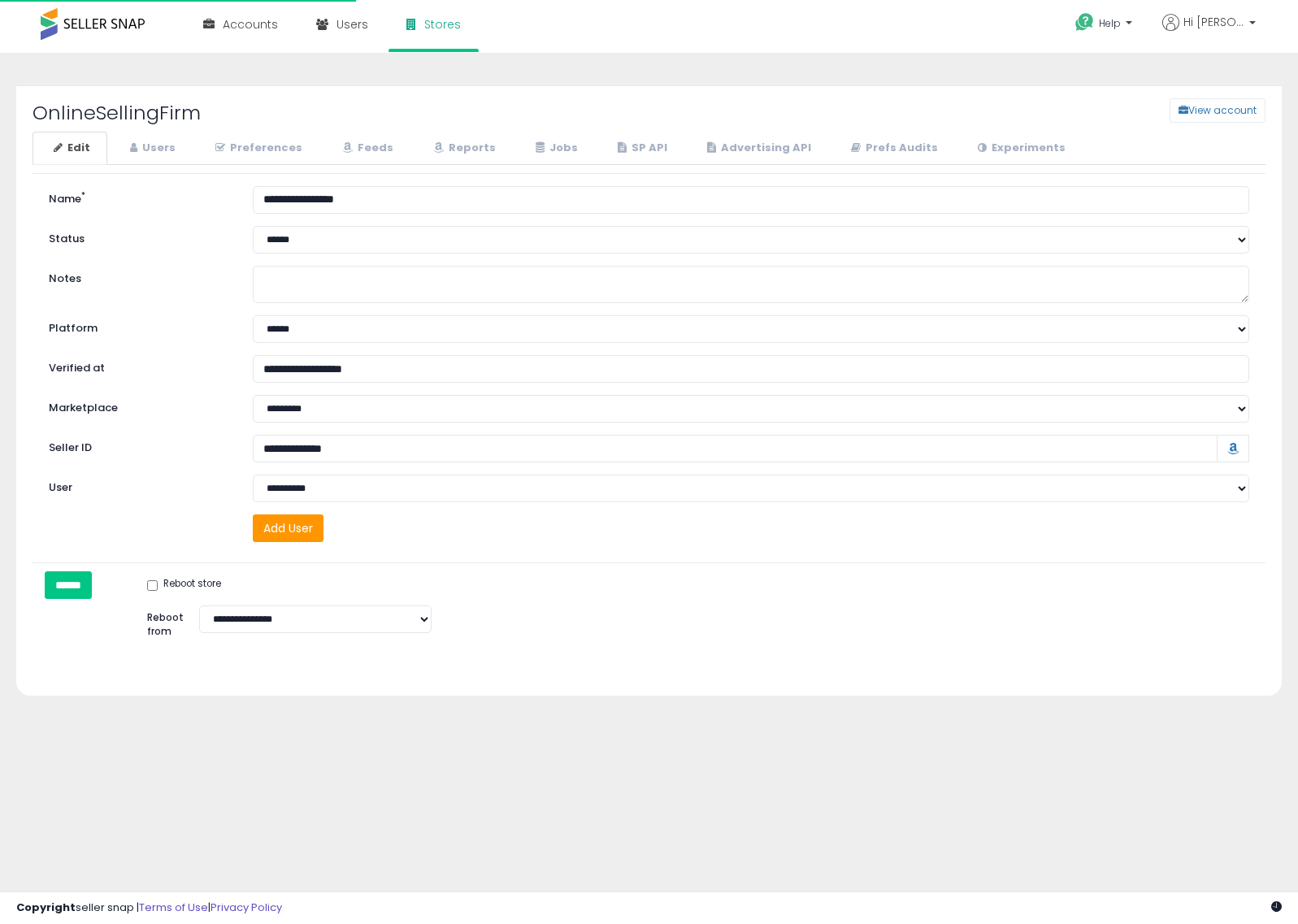
select select "**"
click at [492, 144] on link "Reports" at bounding box center [462, 148] width 101 height 33
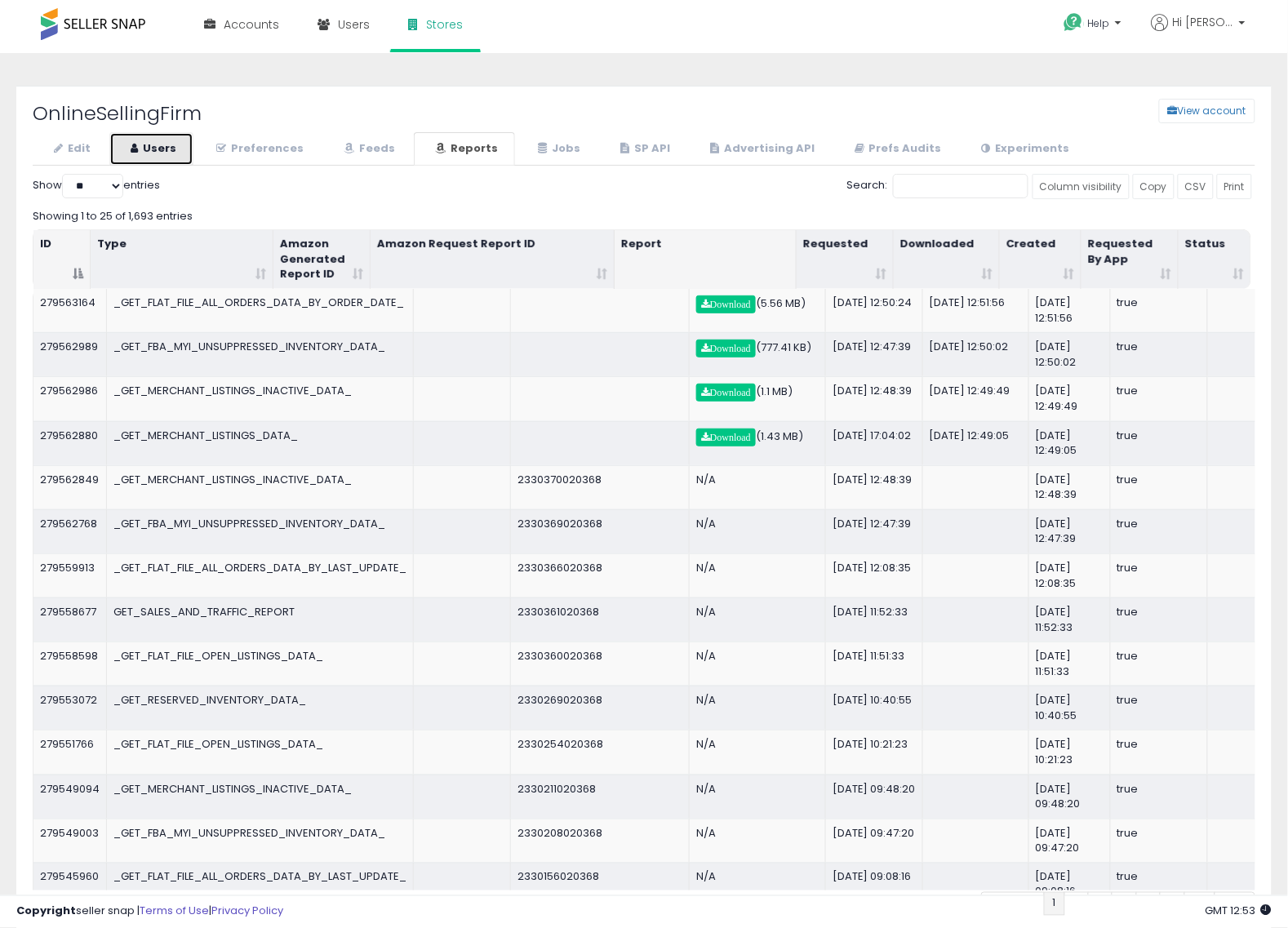
click at [172, 140] on link "Users" at bounding box center [151, 148] width 84 height 33
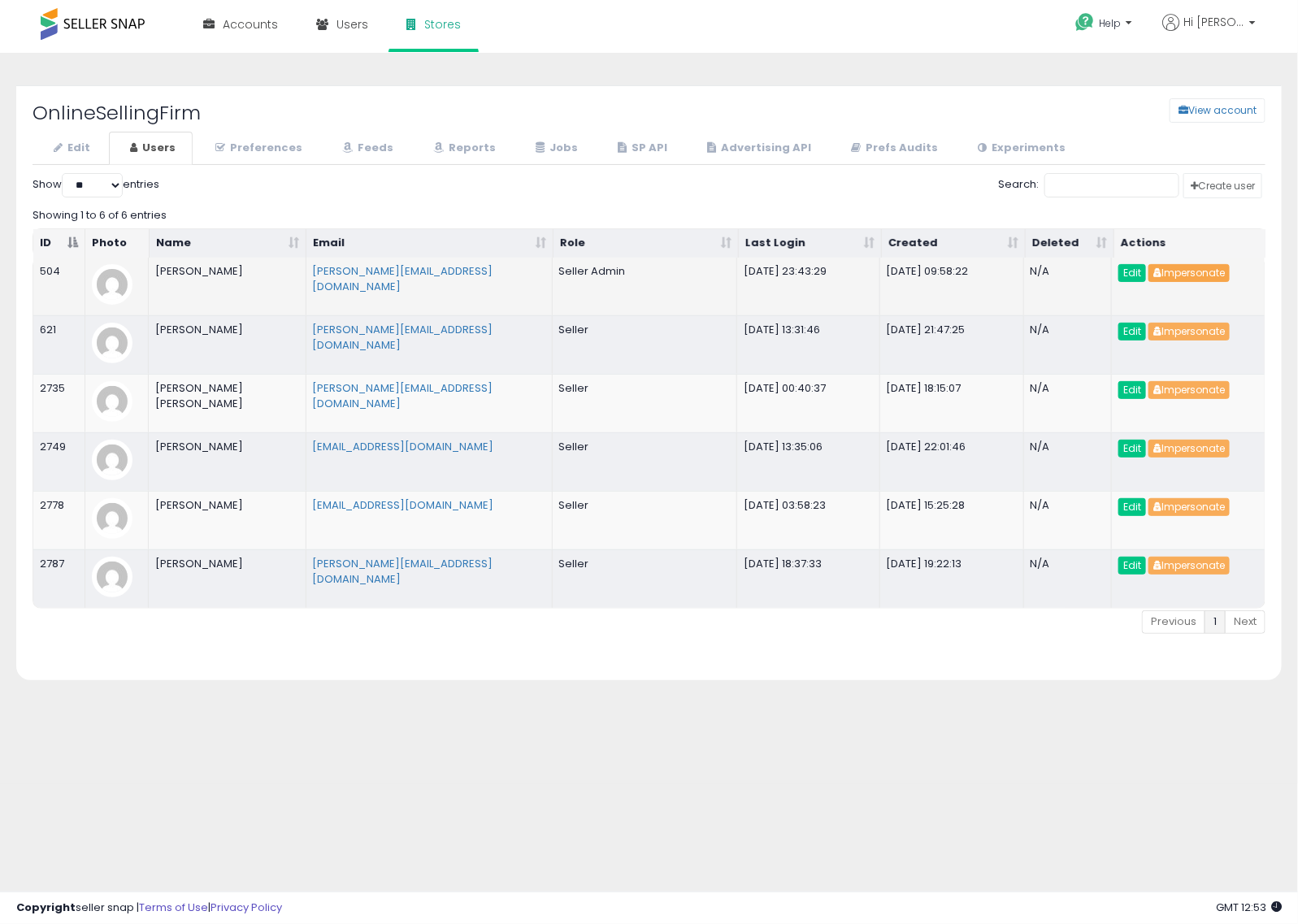
click at [1184, 274] on button "Impersonate" at bounding box center [1189, 274] width 81 height 18
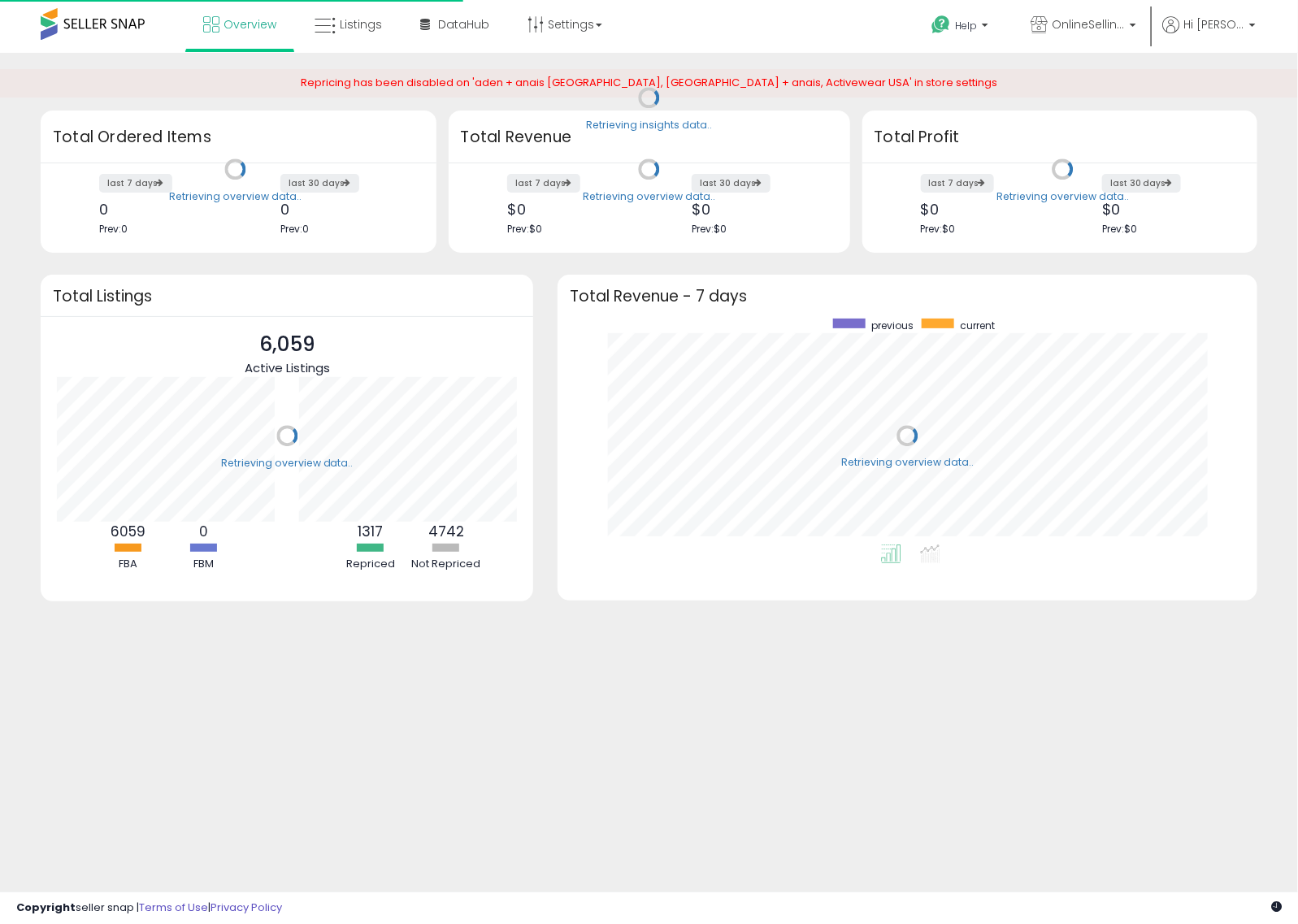
scroll to position [226, 667]
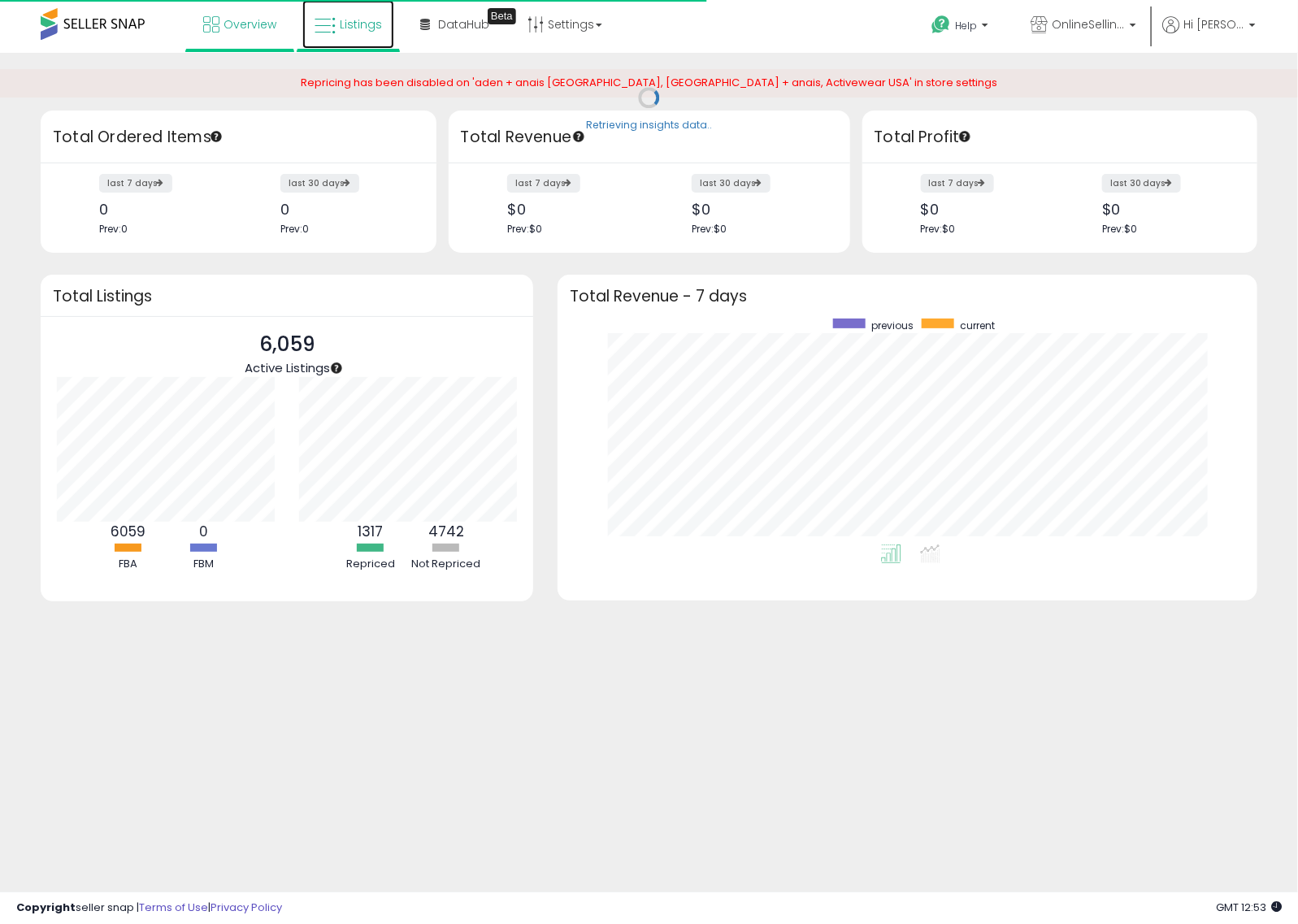
click at [350, 25] on span "Listings" at bounding box center [361, 24] width 42 height 16
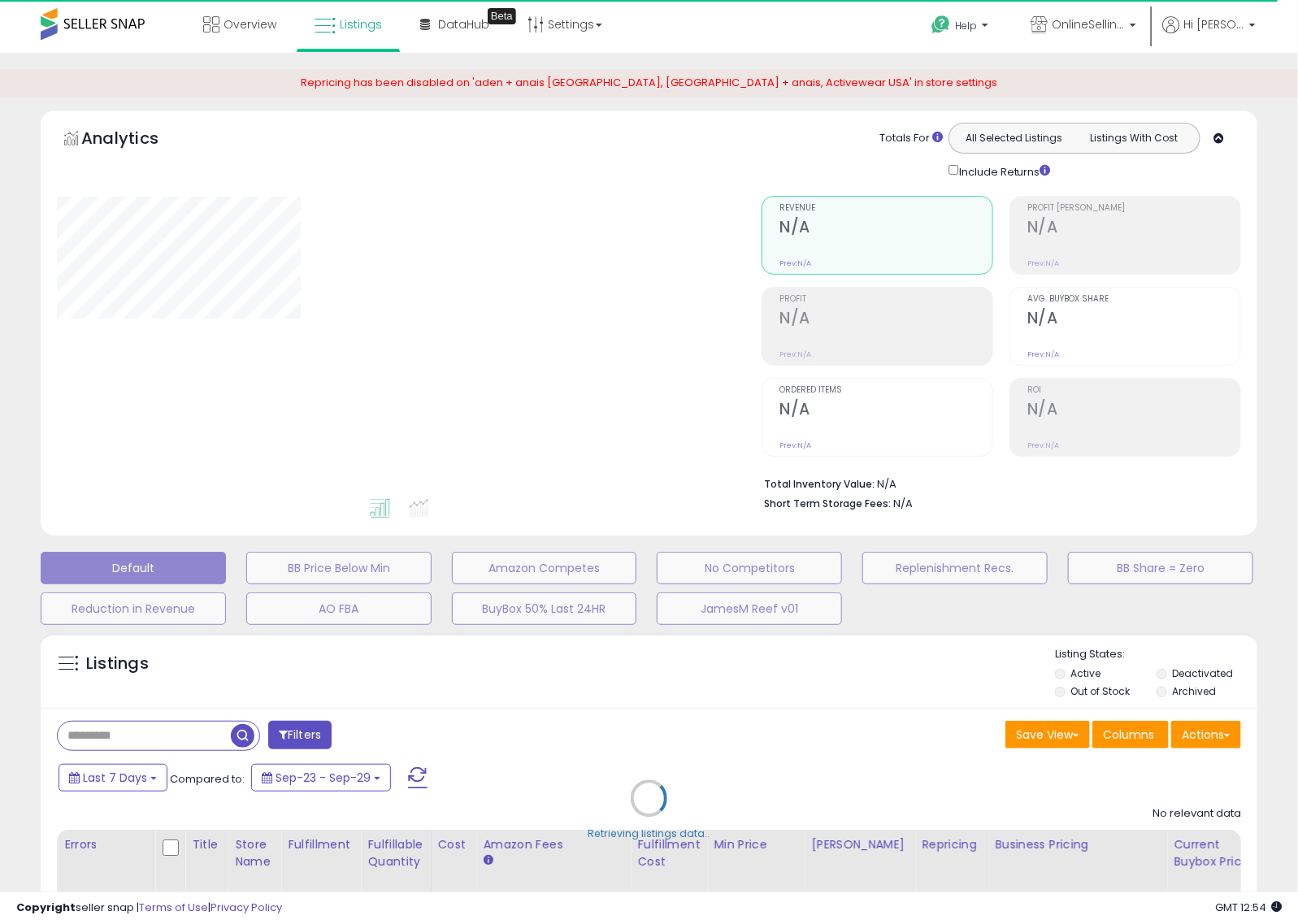
click at [95, 730] on div "Retrieving listings data.." at bounding box center [649, 811] width 1241 height 371
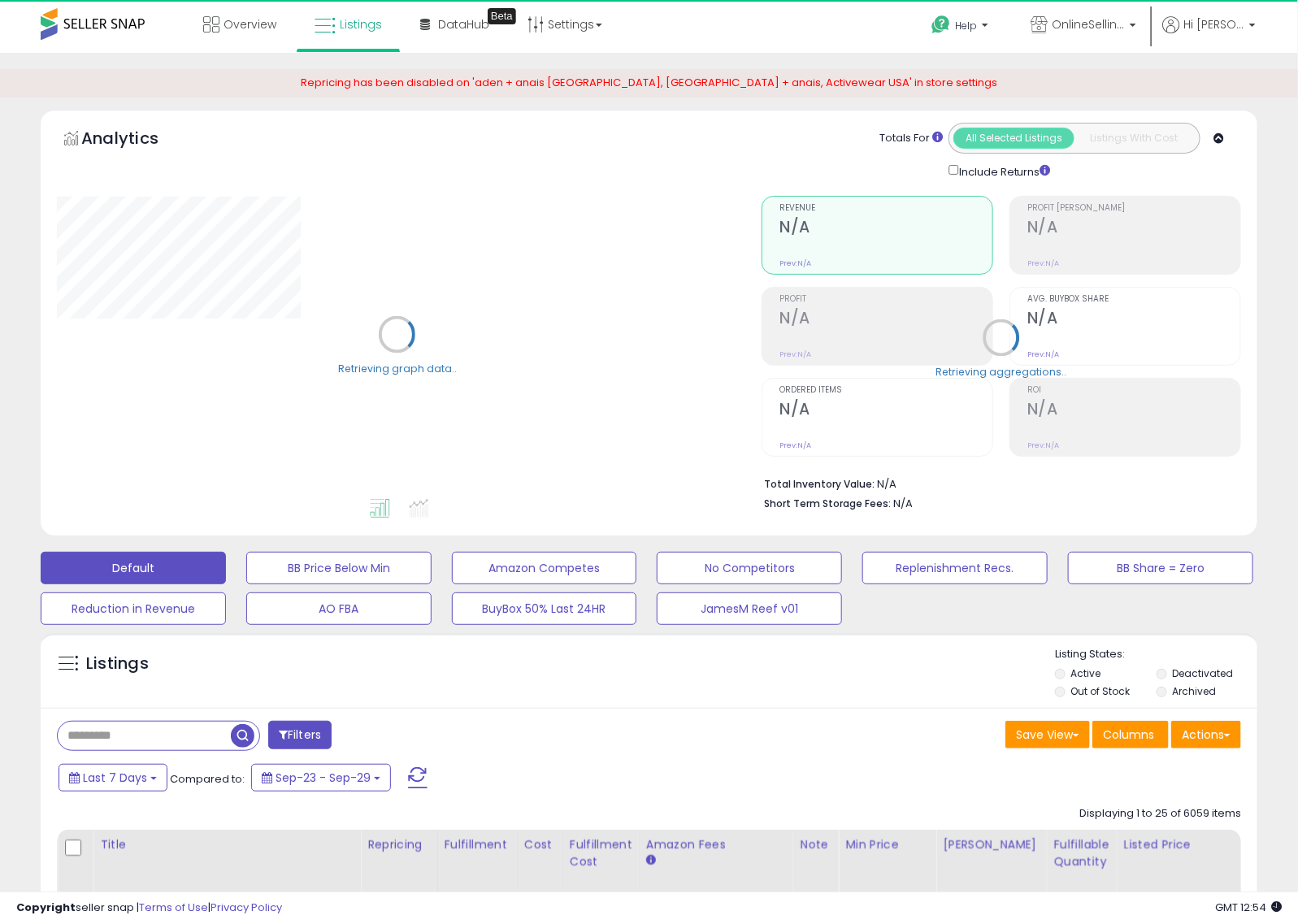
click at [148, 746] on input "text" at bounding box center [144, 736] width 173 height 29
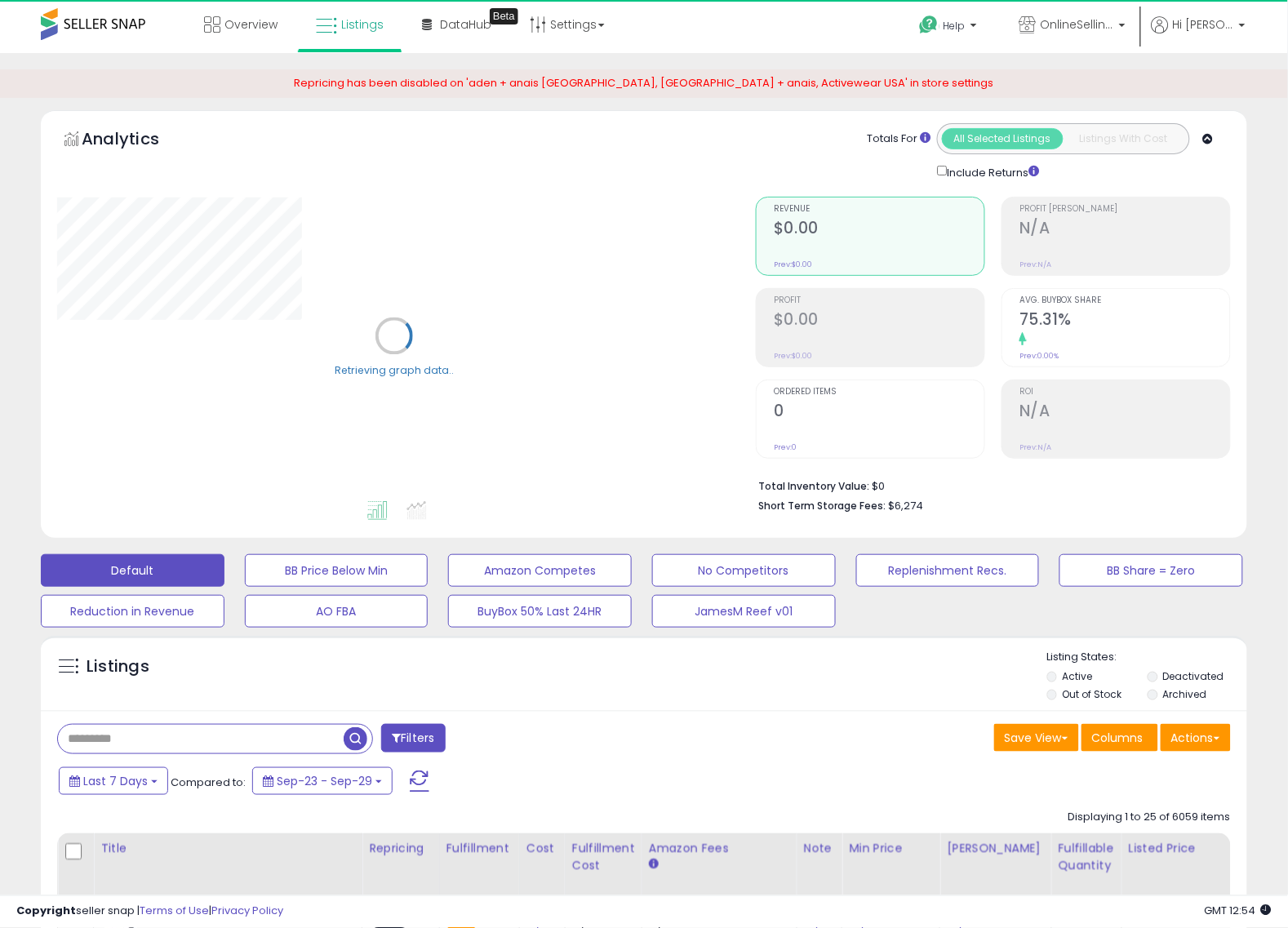
paste input "**********"
type input "**********"
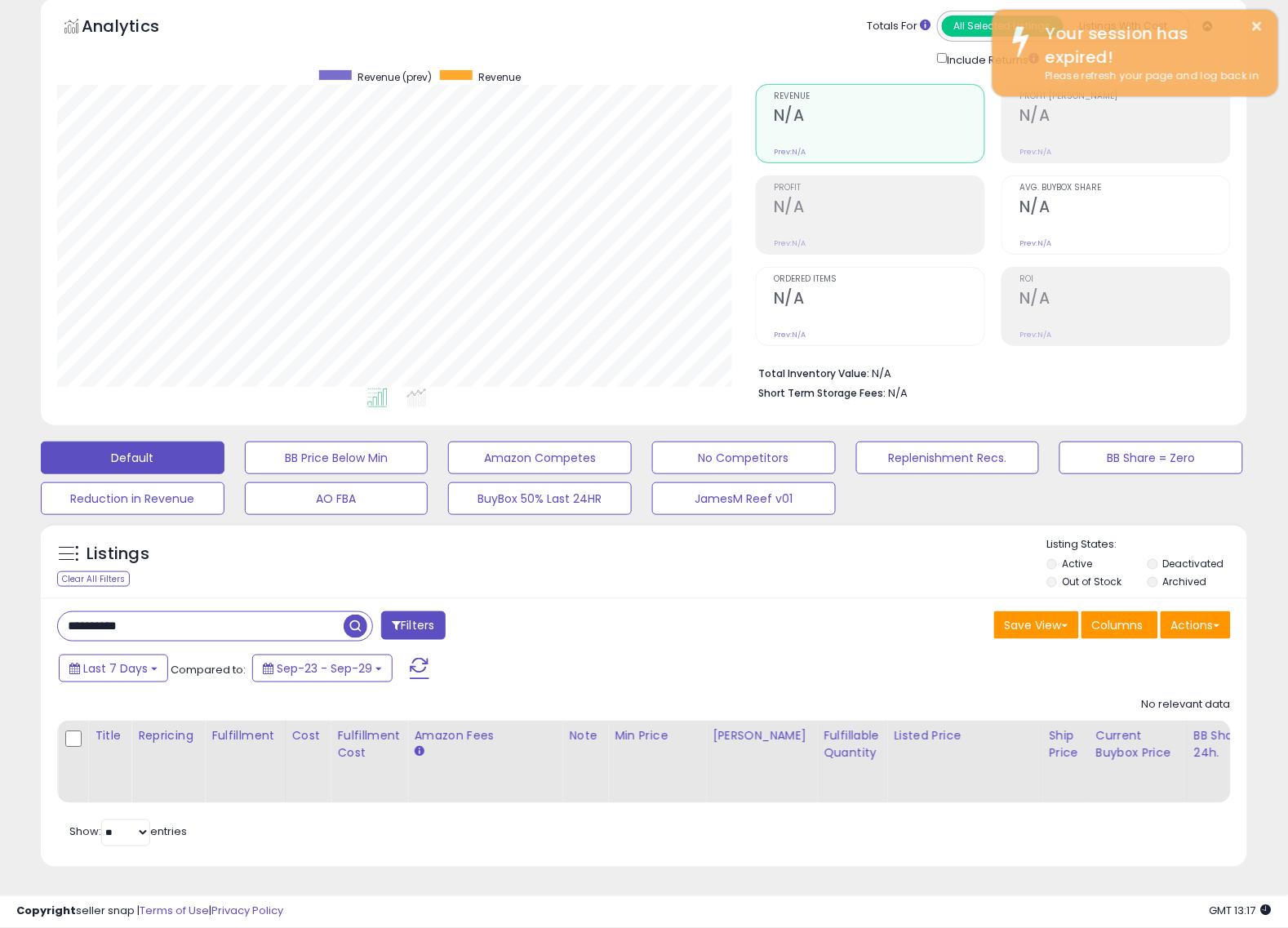
scroll to position [334, 699]
